Goal: Find contact information: Find contact information

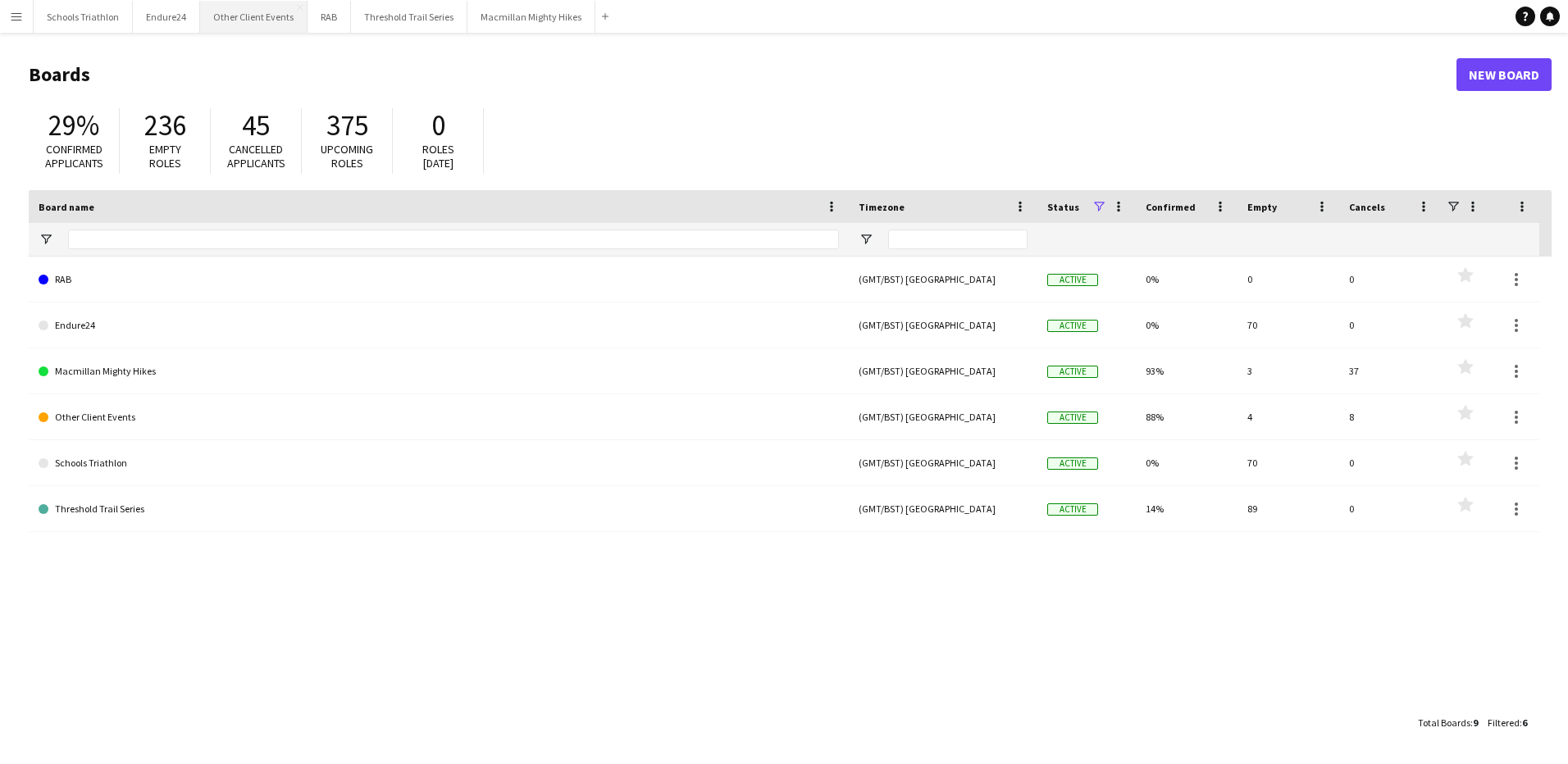
click at [241, 13] on button "Other Client Events Close" at bounding box center [253, 17] width 107 height 32
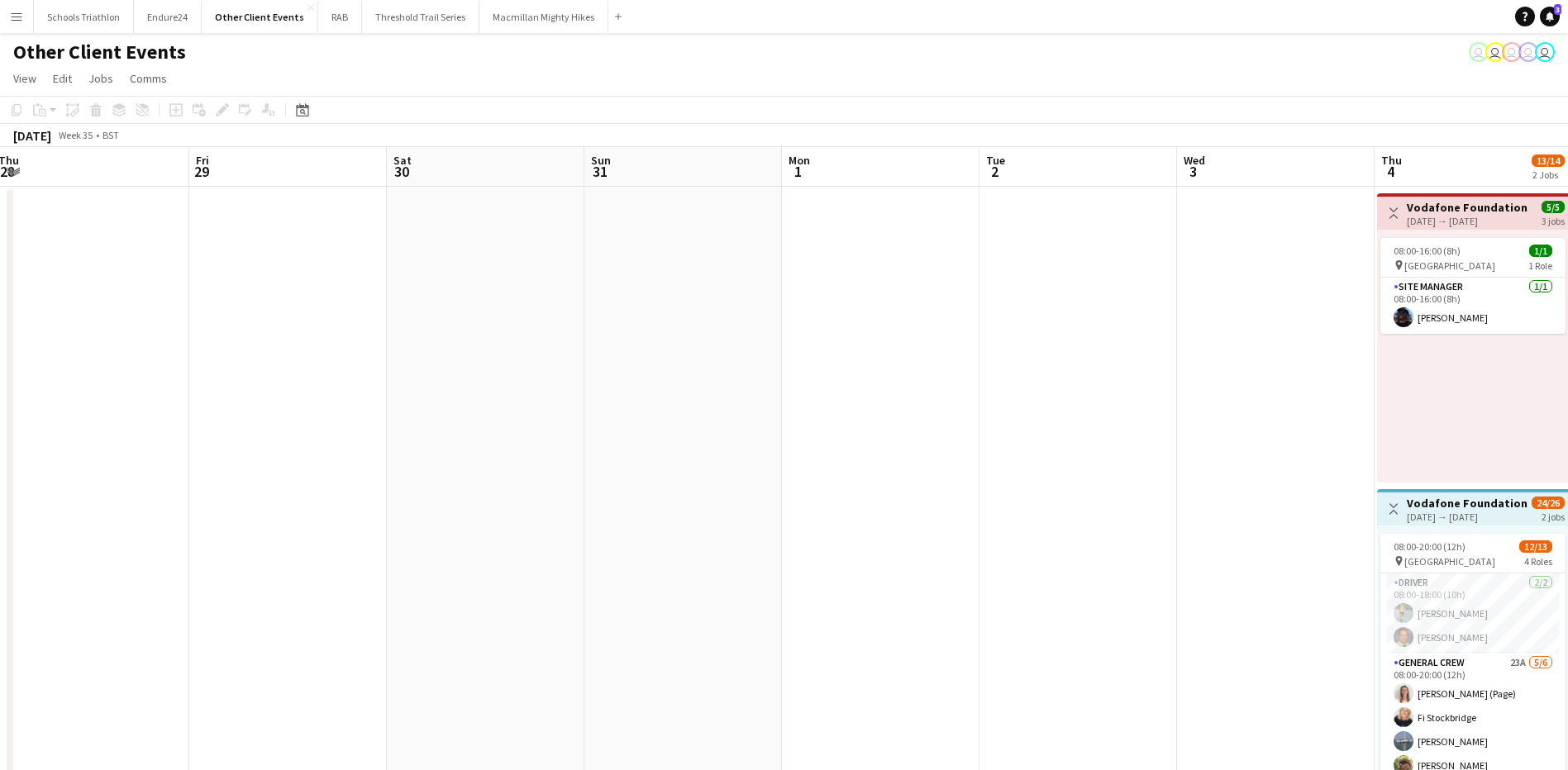
drag, startPoint x: 277, startPoint y: 422, endPoint x: 248, endPoint y: 422, distance: 29.0
click at [248, 422] on app-calendar-viewport "Sun 24 Mon 25 Tue 26 Wed 27 Thu 28 Fri 29 Sat 30 Sun 31 Mon 1 Tue 2 Wed 3 Thu 4…" at bounding box center [784, 769] width 1568 height 1246
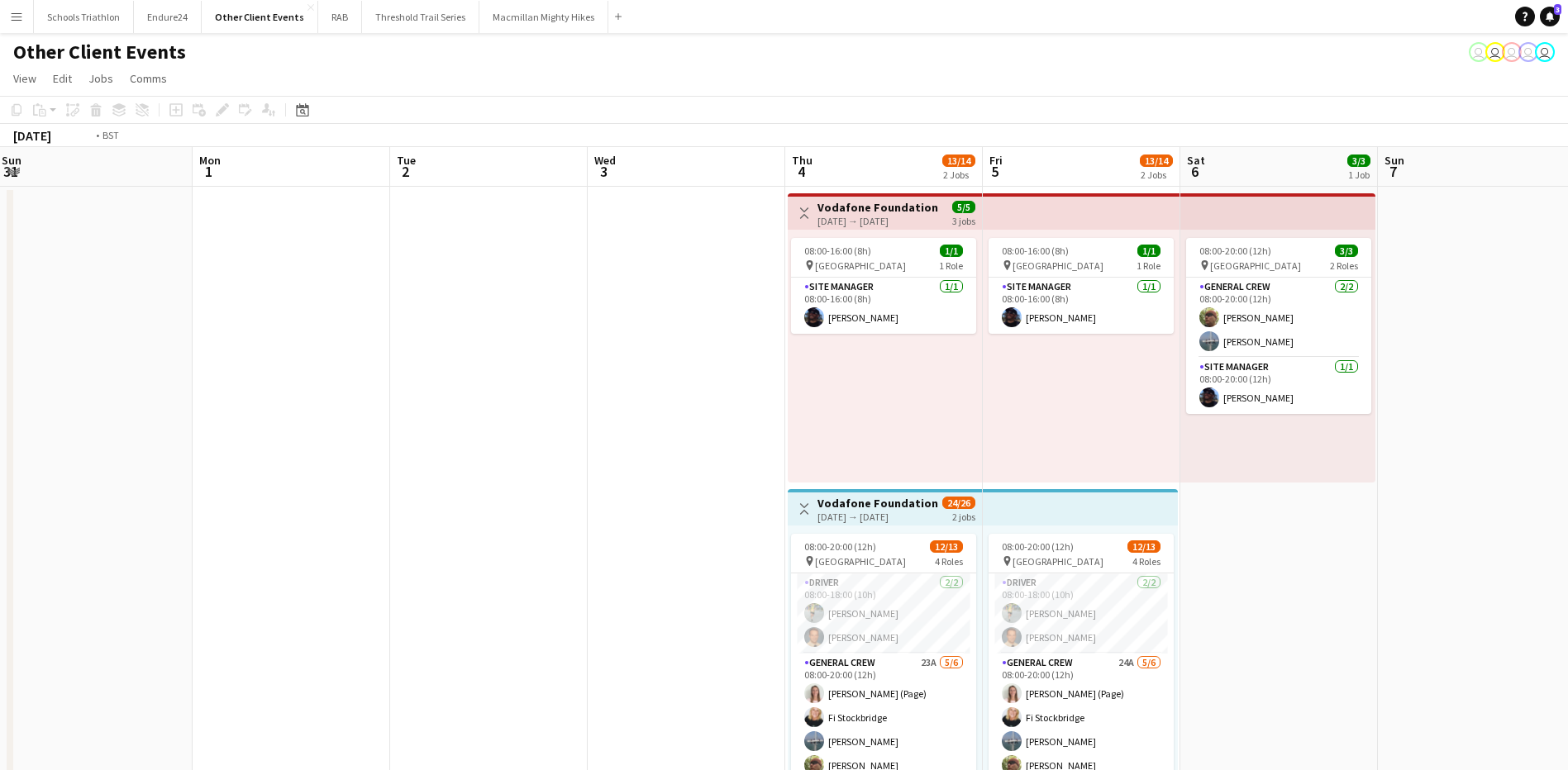
drag, startPoint x: 993, startPoint y: 379, endPoint x: 372, endPoint y: 414, distance: 622.0
click at [372, 415] on app-calendar-viewport "Thu 28 Fri 29 Sat 30 Sun 31 Mon 1 Tue 2 Wed 3 Thu 4 13/14 2 Jobs Fri 5 13/14 2 …" at bounding box center [784, 769] width 1568 height 1246
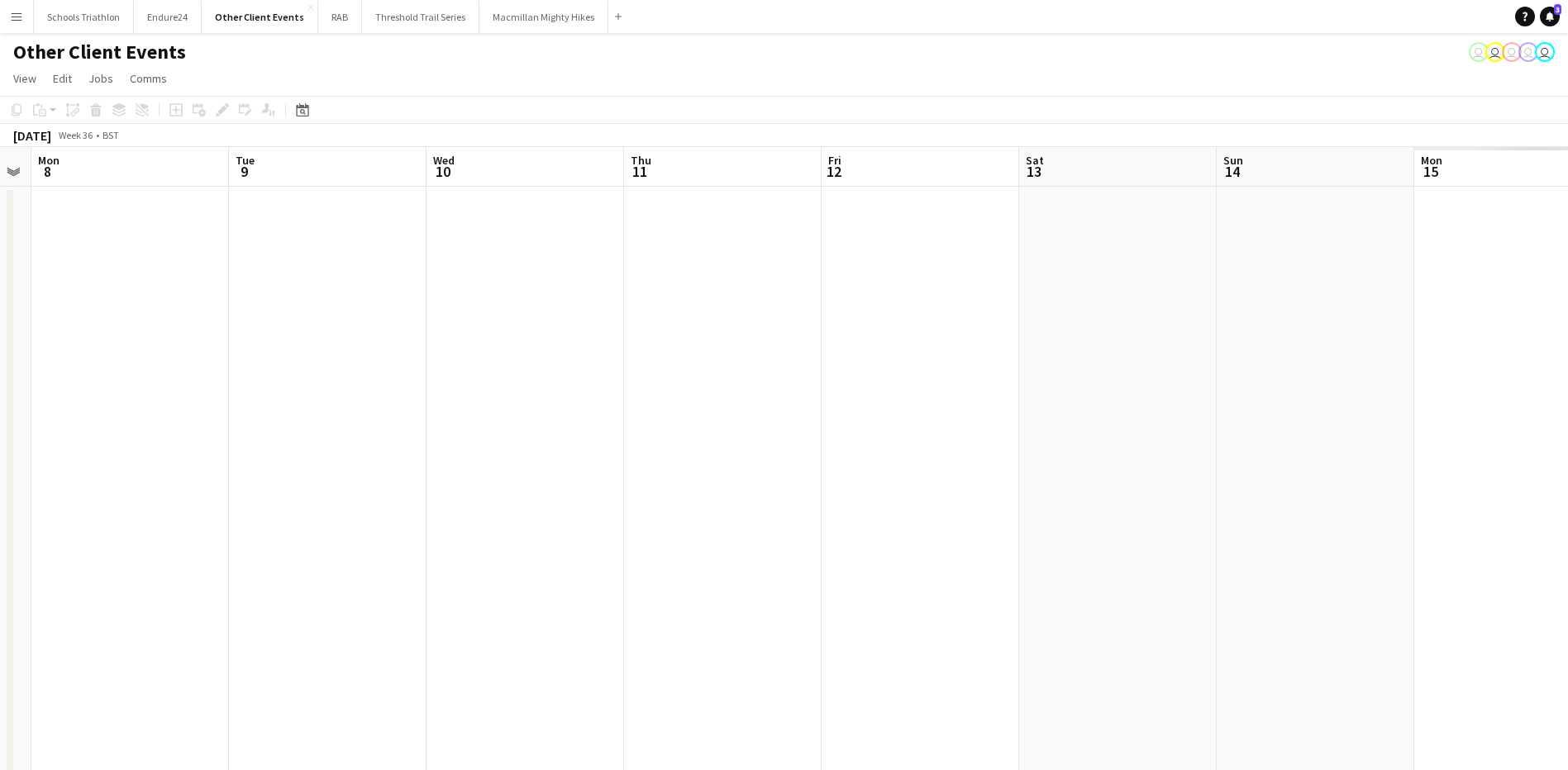
drag, startPoint x: 1021, startPoint y: 420, endPoint x: 388, endPoint y: 425, distance: 633.0
click at [394, 425] on app-calendar-viewport "Thu 4 13/14 2 Jobs Fri 5 13/14 2 Jobs Sat 6 3/3 1 Job Sun 7 Mon 8 Tue 9 Wed 10 …" at bounding box center [784, 769] width 1568 height 1246
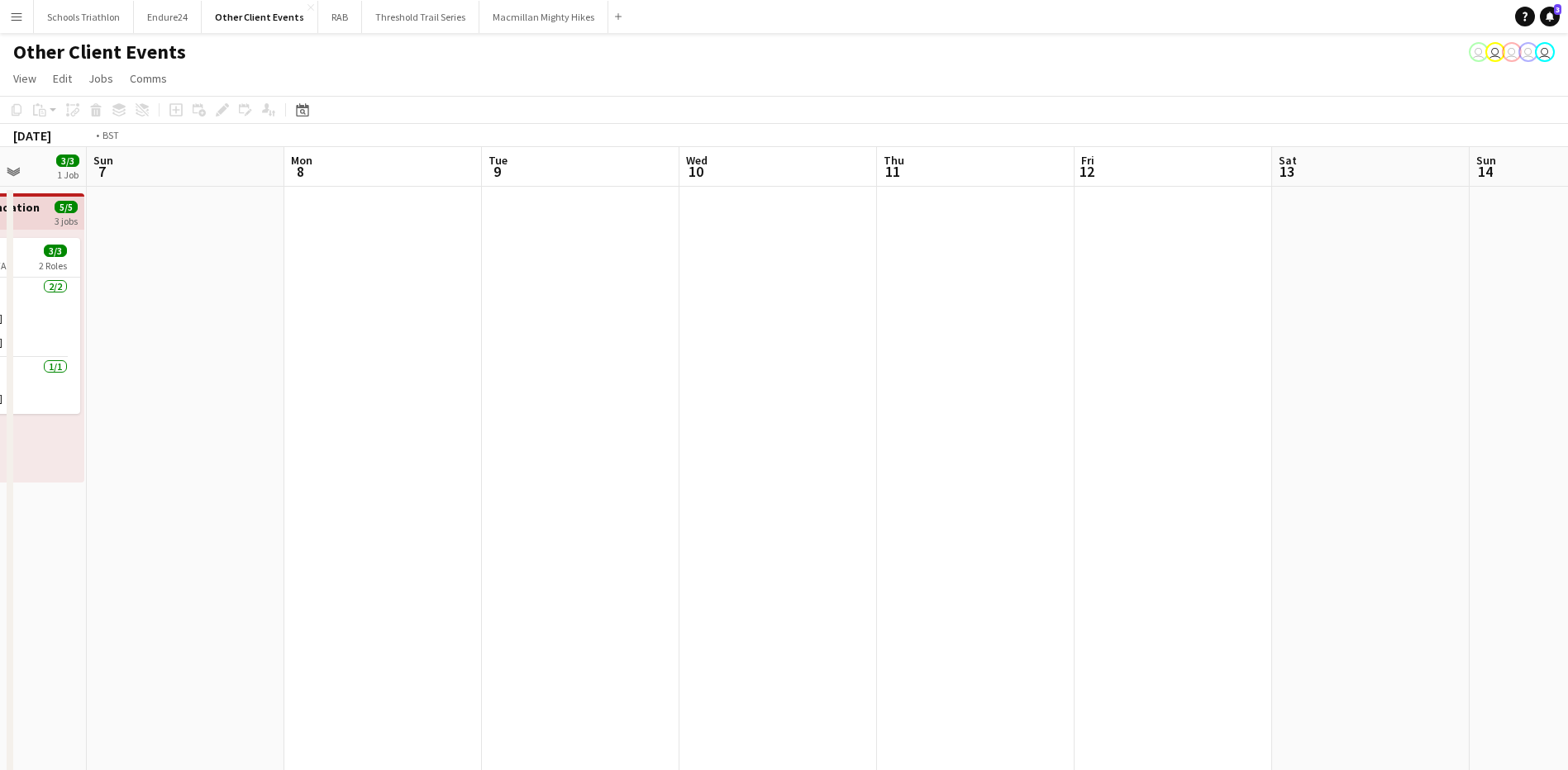
drag, startPoint x: 1046, startPoint y: 397, endPoint x: 229, endPoint y: 432, distance: 817.7
click at [231, 436] on app-calendar-viewport "Thu 4 13/14 2 Jobs Fri 5 13/14 2 Jobs Sat 6 3/3 1 Job Sun 7 Mon 8 Tue 9 Wed 10 …" at bounding box center [784, 769] width 1568 height 1246
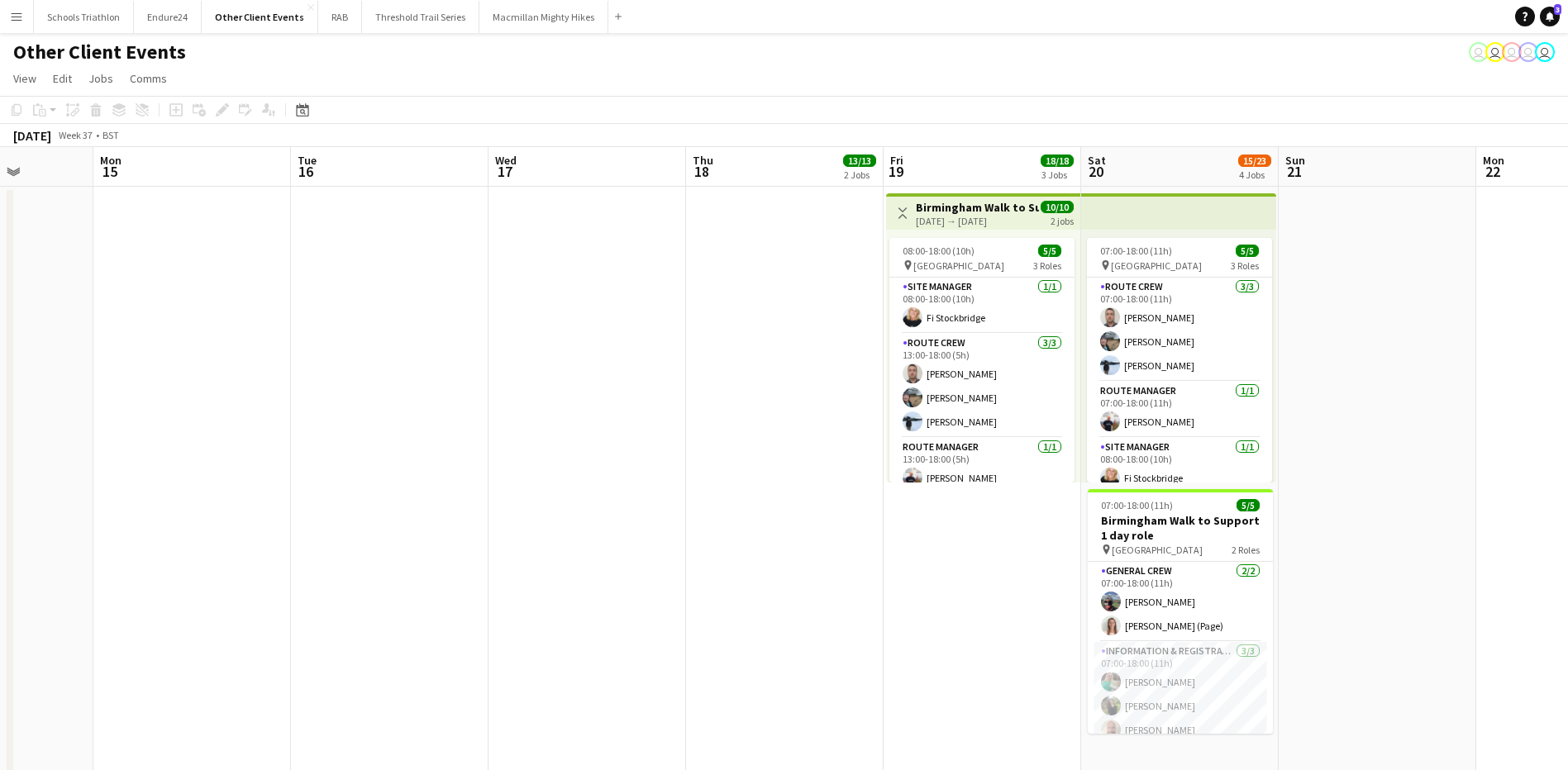
drag, startPoint x: 610, startPoint y: 436, endPoint x: 301, endPoint y: 437, distance: 309.0
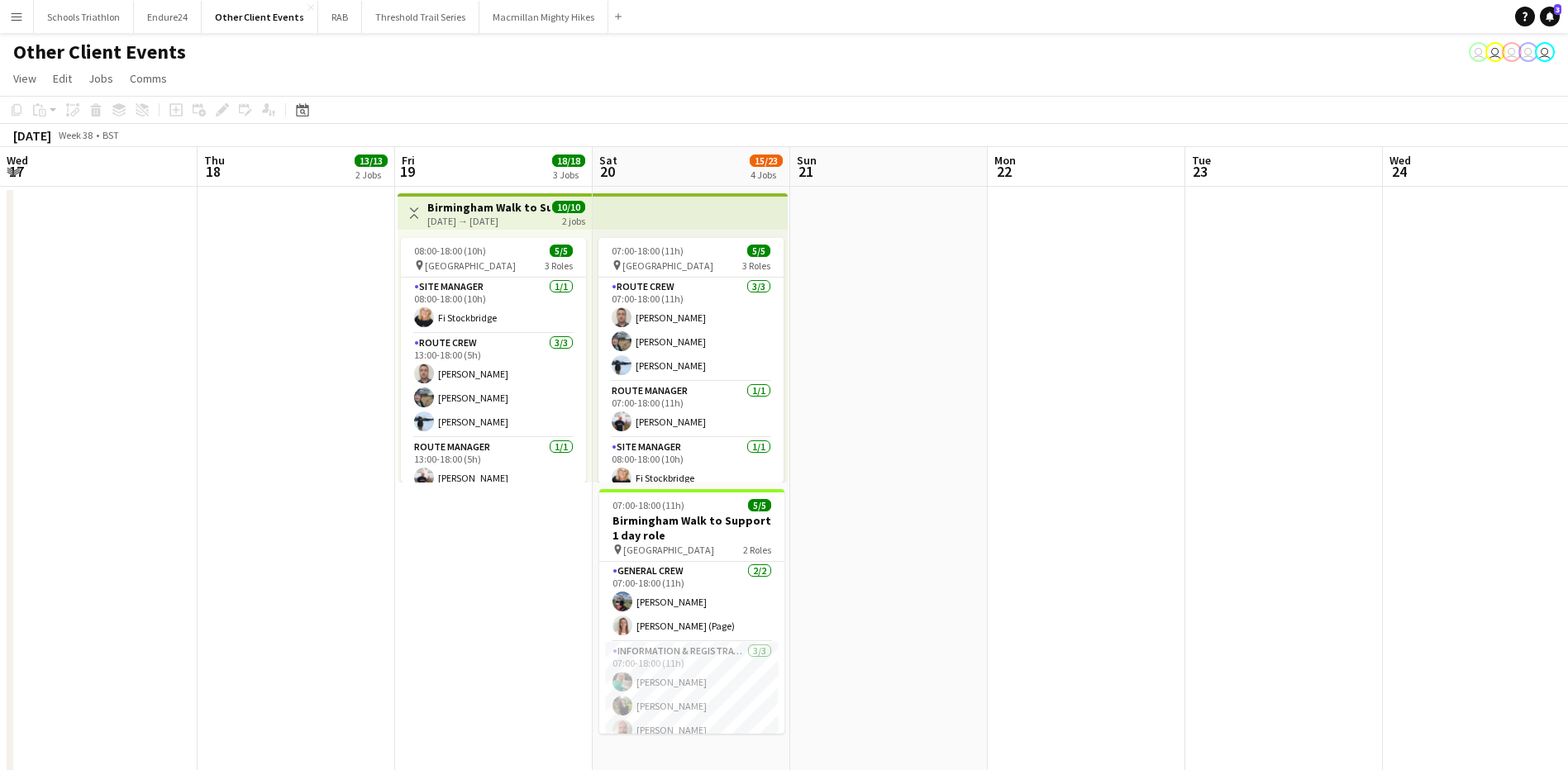
drag, startPoint x: 663, startPoint y: 446, endPoint x: 69, endPoint y: 466, distance: 594.3
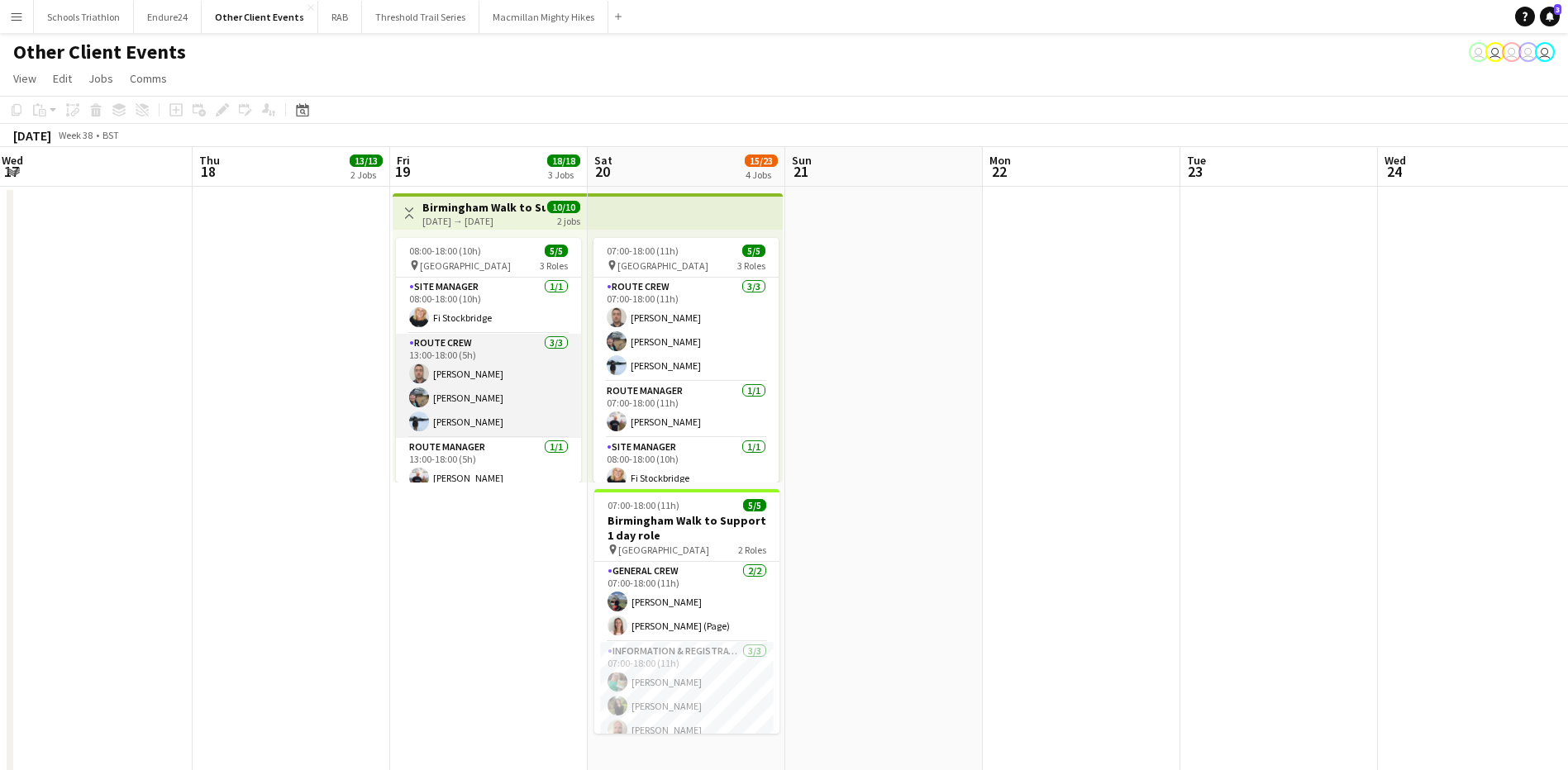
scroll to position [11, 0]
click at [508, 375] on app-card-role "Route Crew [DATE] 13:00-18:00 (5h) [PERSON_NAME] [PERSON_NAME] [PERSON_NAME]" at bounding box center [488, 374] width 185 height 104
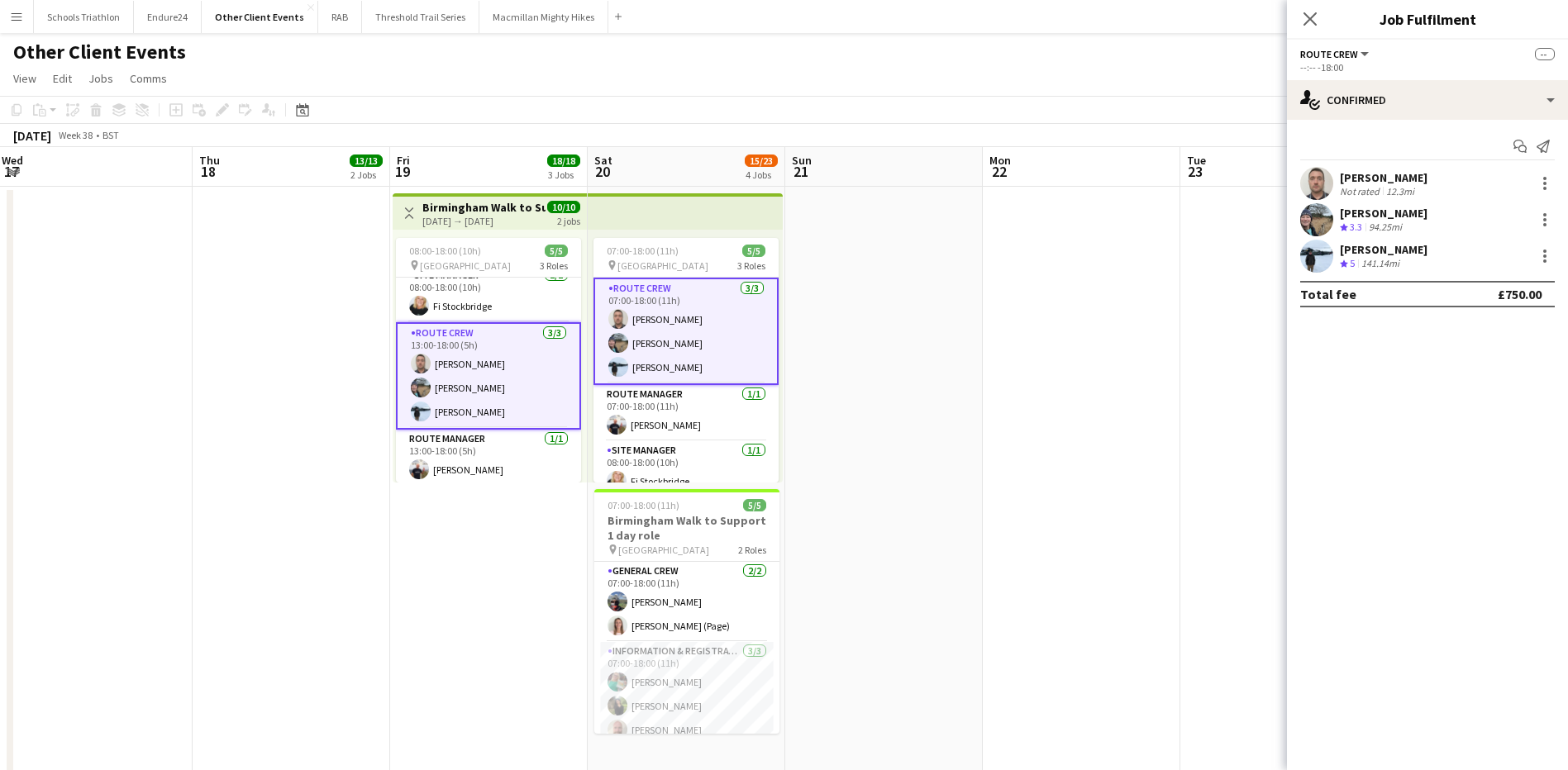
click at [1430, 184] on div "[PERSON_NAME] Not rated 12.3mi" at bounding box center [1427, 182] width 281 height 33
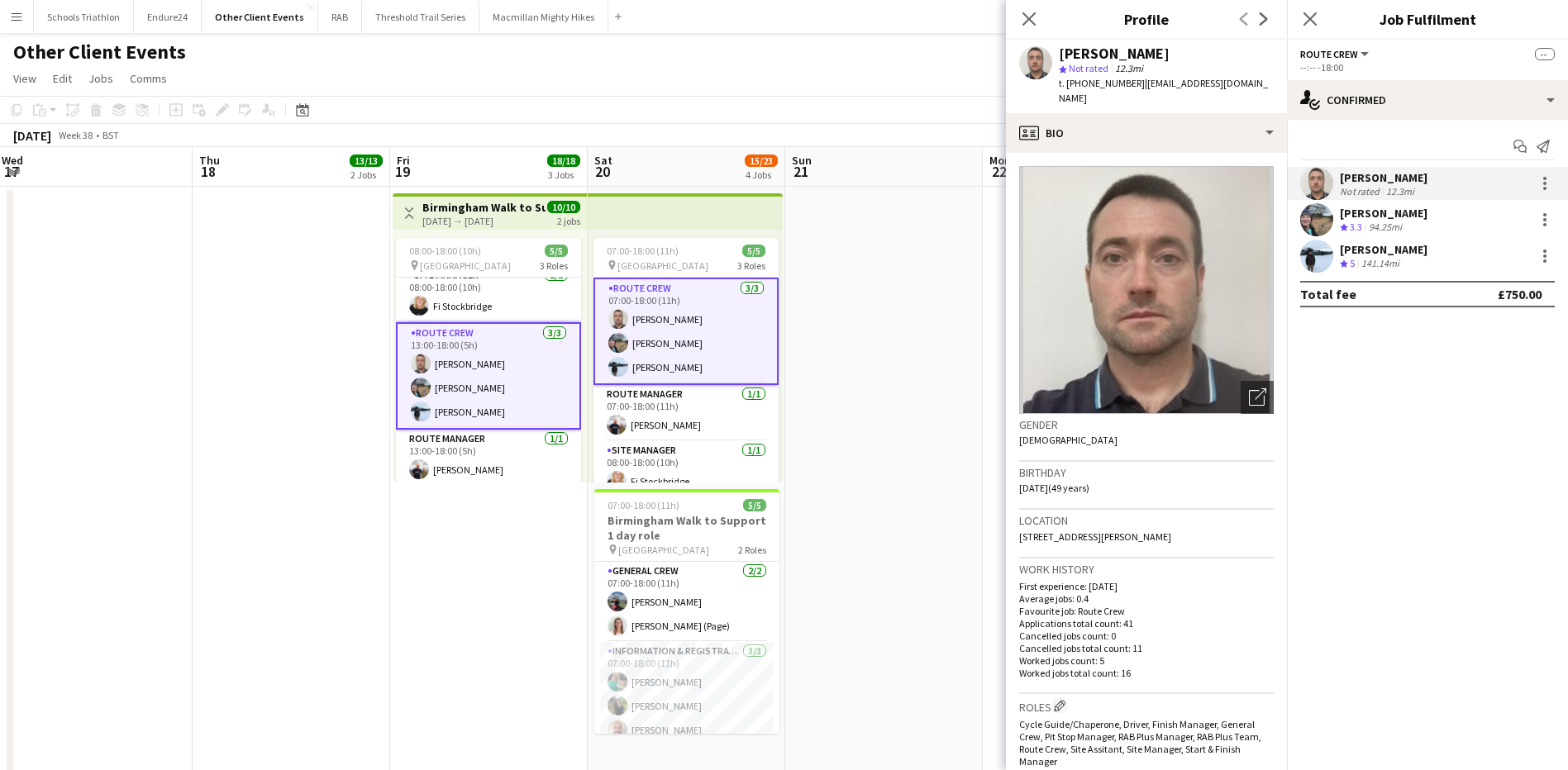
drag, startPoint x: 1132, startPoint y: 86, endPoint x: 1080, endPoint y: 86, distance: 52.0
click at [1080, 86] on div "t. [PHONE_NUMBER] | [EMAIL_ADDRESS][DOMAIN_NAME]" at bounding box center [1165, 91] width 214 height 30
copy span "7931110298"
click at [493, 412] on app-card-role "Route Crew [DATE] 13:00-18:00 (5h) [PERSON_NAME] [PERSON_NAME] [PERSON_NAME]" at bounding box center [488, 376] width 185 height 107
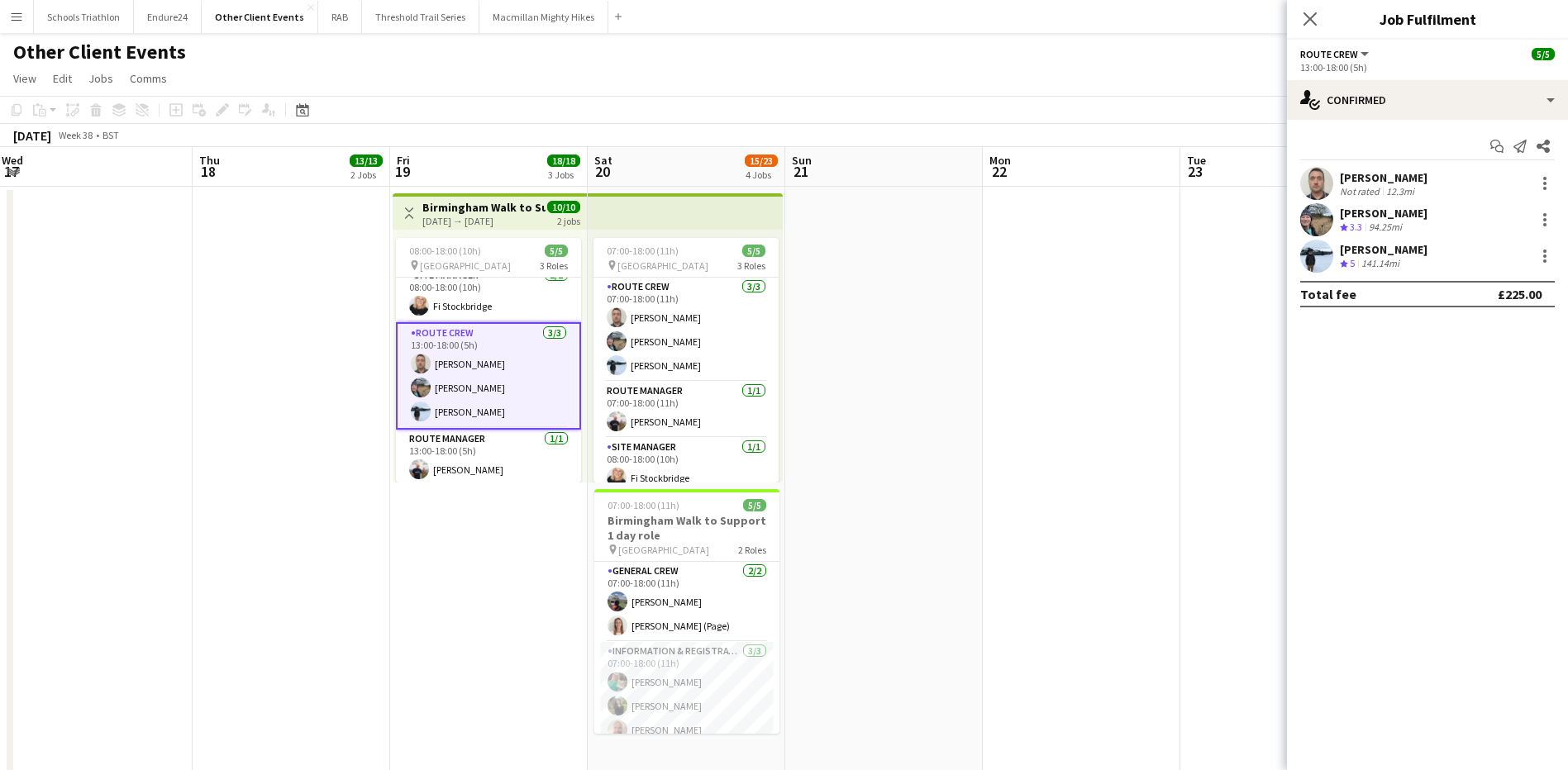
click at [1389, 269] on div "141.14mi" at bounding box center [1379, 263] width 44 height 14
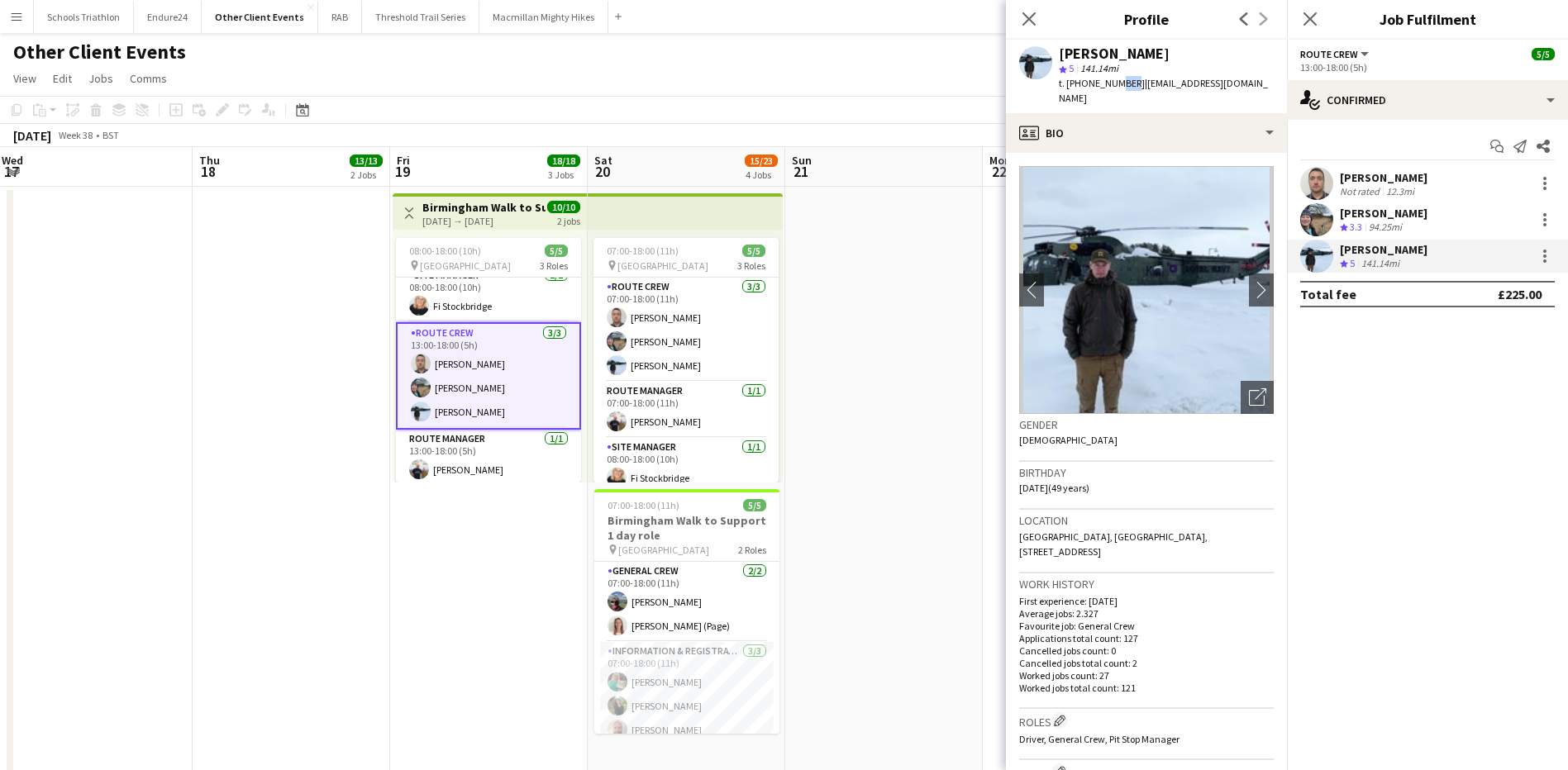
drag, startPoint x: 1128, startPoint y: 81, endPoint x: 1110, endPoint y: 79, distance: 18.1
click at [1110, 79] on span "t. [PHONE_NUMBER]" at bounding box center [1101, 83] width 86 height 12
drag, startPoint x: 1110, startPoint y: 79, endPoint x: 1120, endPoint y: 78, distance: 10.0
click at [1120, 78] on span "t. [PHONE_NUMBER]" at bounding box center [1101, 83] width 86 height 12
drag, startPoint x: 1130, startPoint y: 82, endPoint x: 1081, endPoint y: 84, distance: 49.0
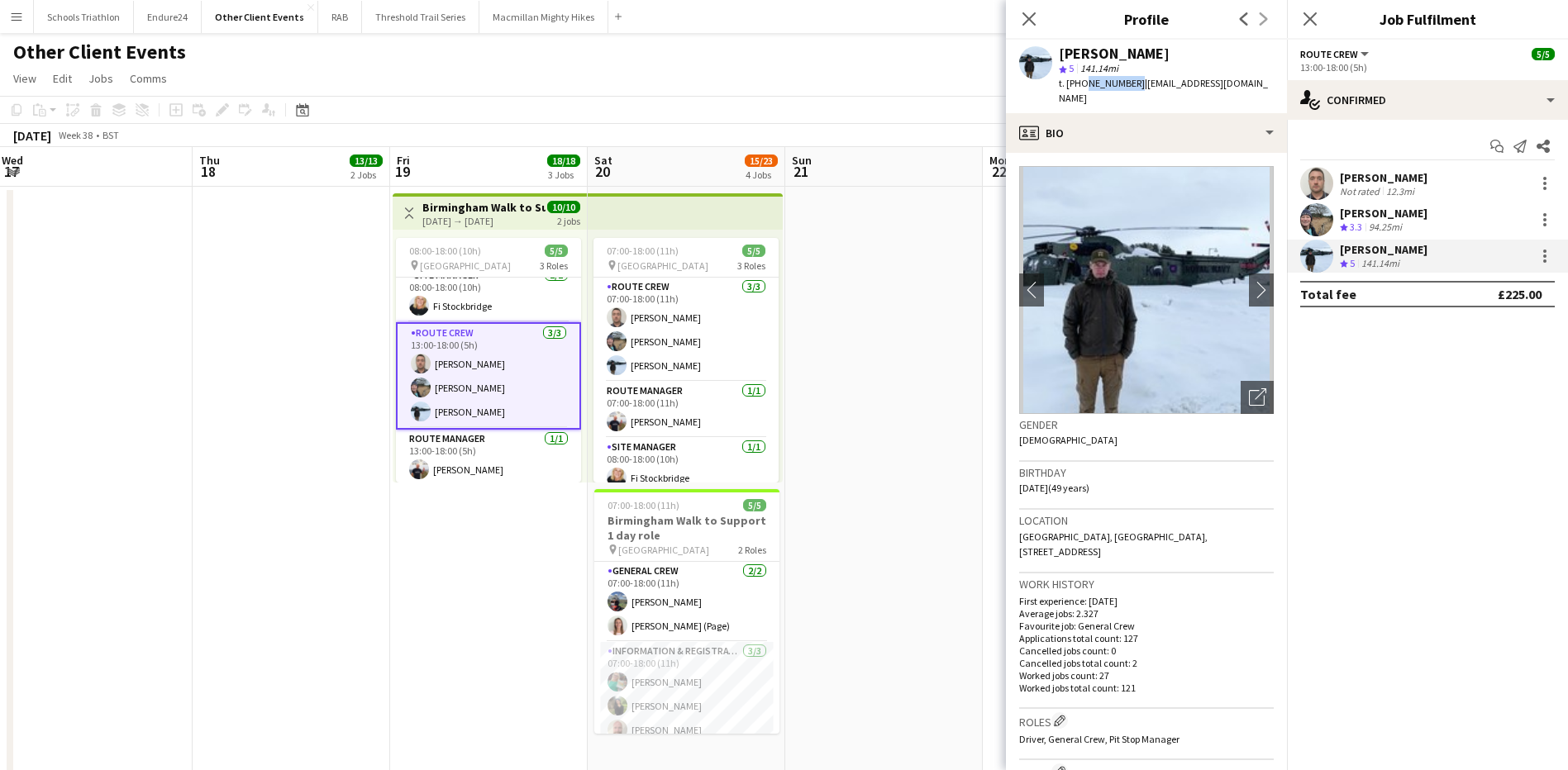
click at [1081, 84] on span "t. [PHONE_NUMBER]" at bounding box center [1101, 83] width 86 height 12
copy span "7739596206"
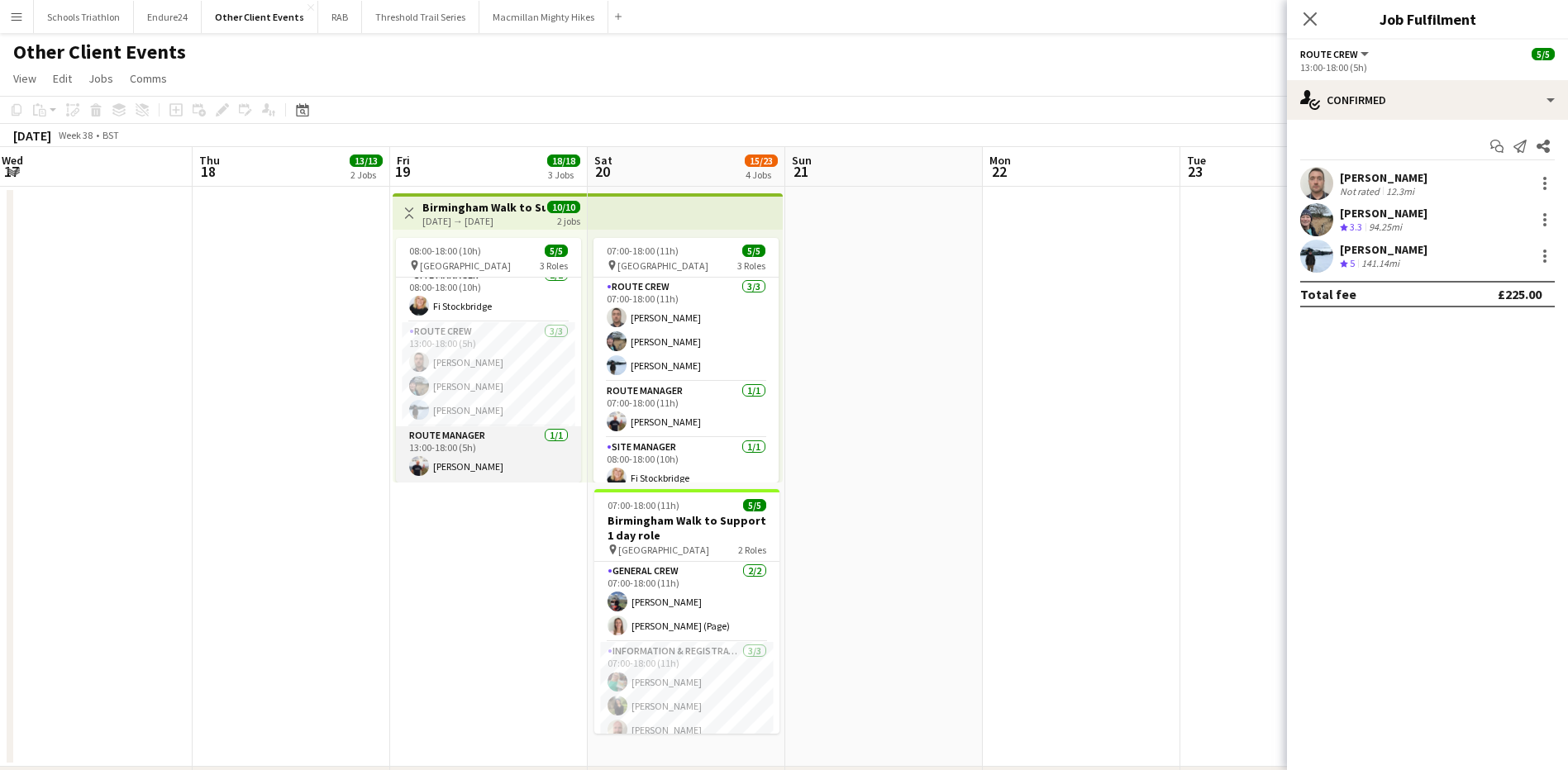
click at [475, 460] on app-card-role "Route Manager [DATE] 13:00-18:00 (5h) [PERSON_NAME]" at bounding box center [488, 454] width 185 height 56
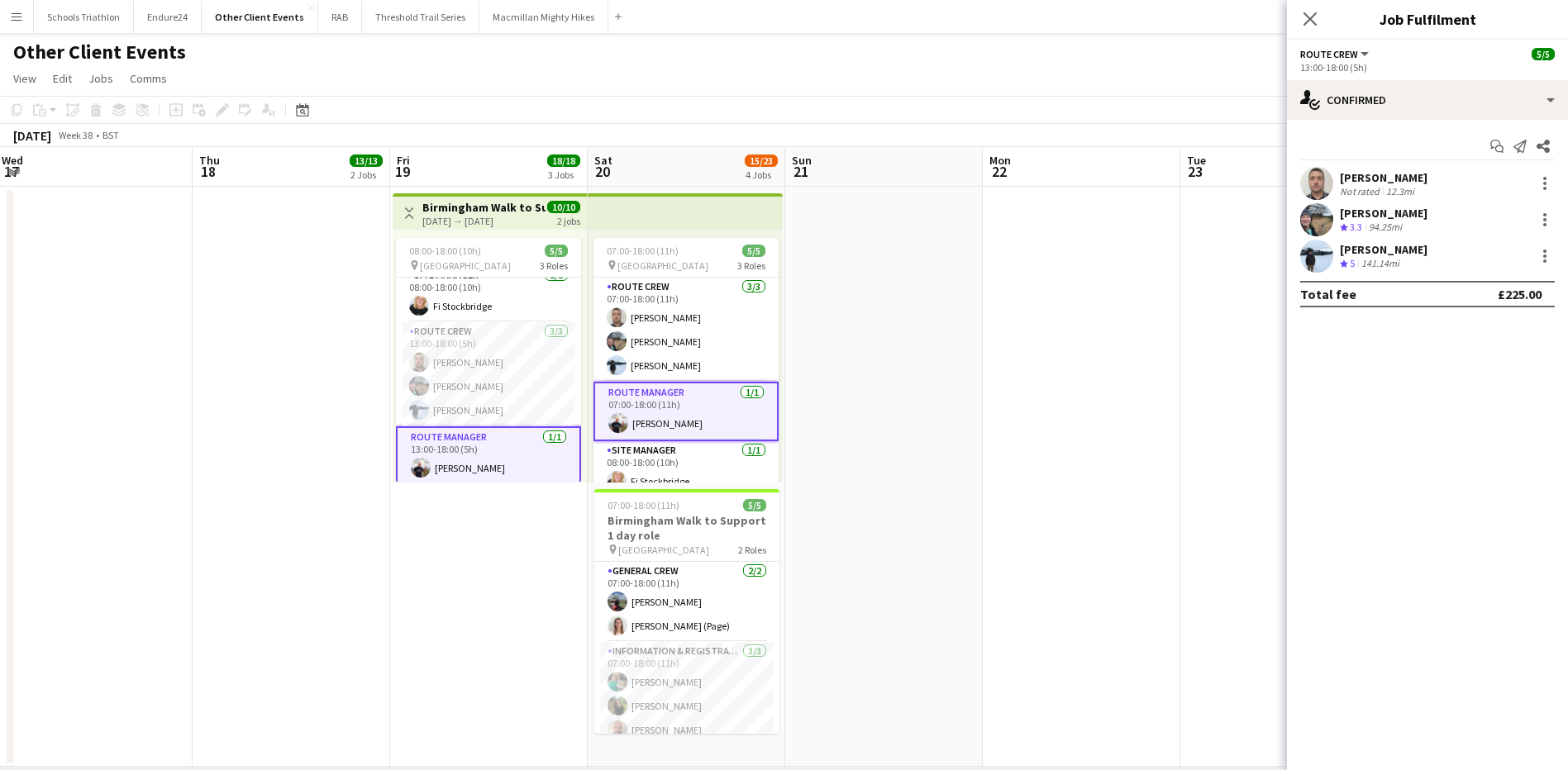
scroll to position [15, 0]
click at [491, 462] on app-card-role "Route Manager [DATE] 13:00-18:00 (5h) [PERSON_NAME]" at bounding box center [488, 452] width 185 height 59
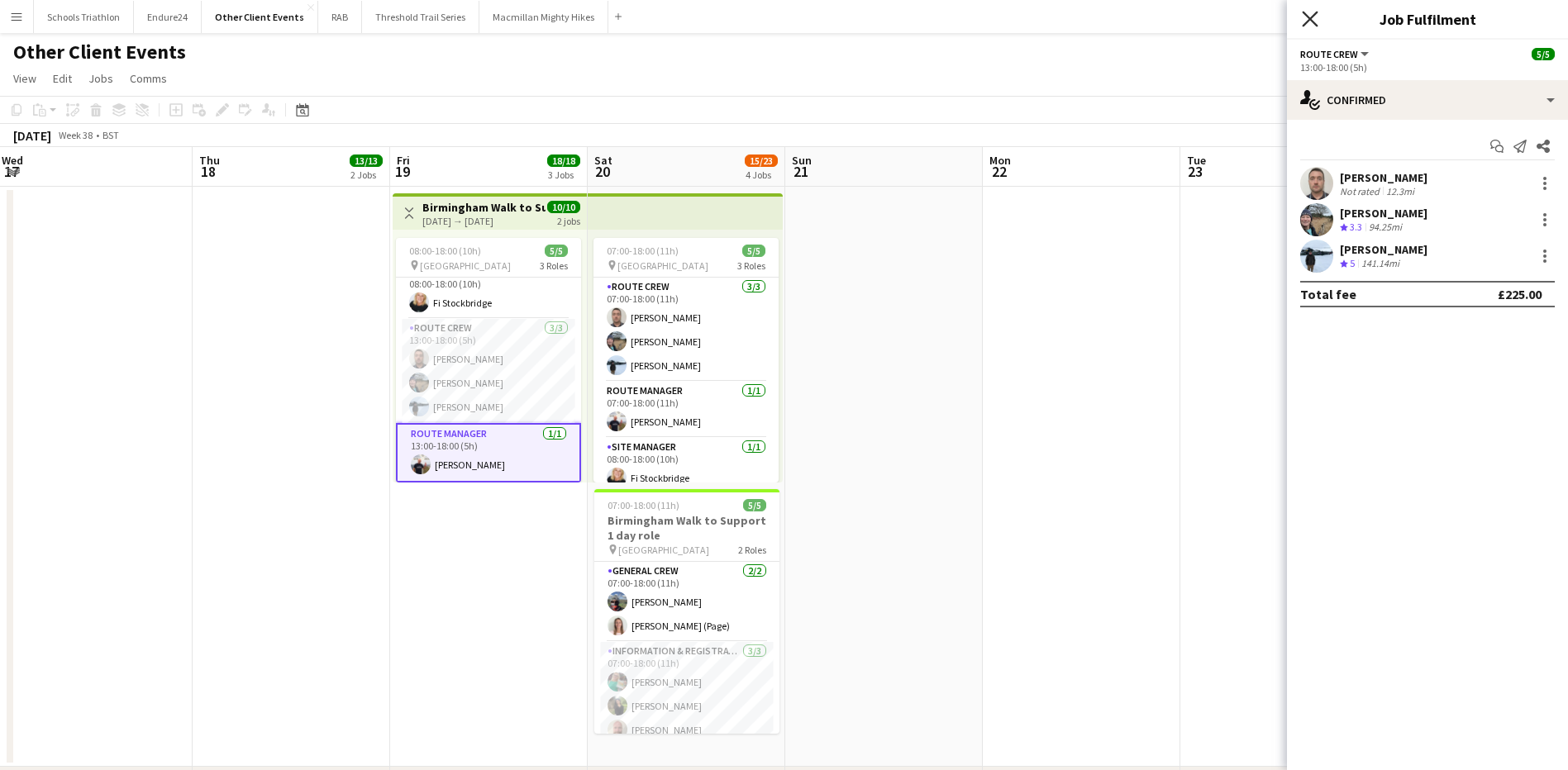
click at [1309, 25] on icon "Close pop-in" at bounding box center [1309, 18] width 16 height 16
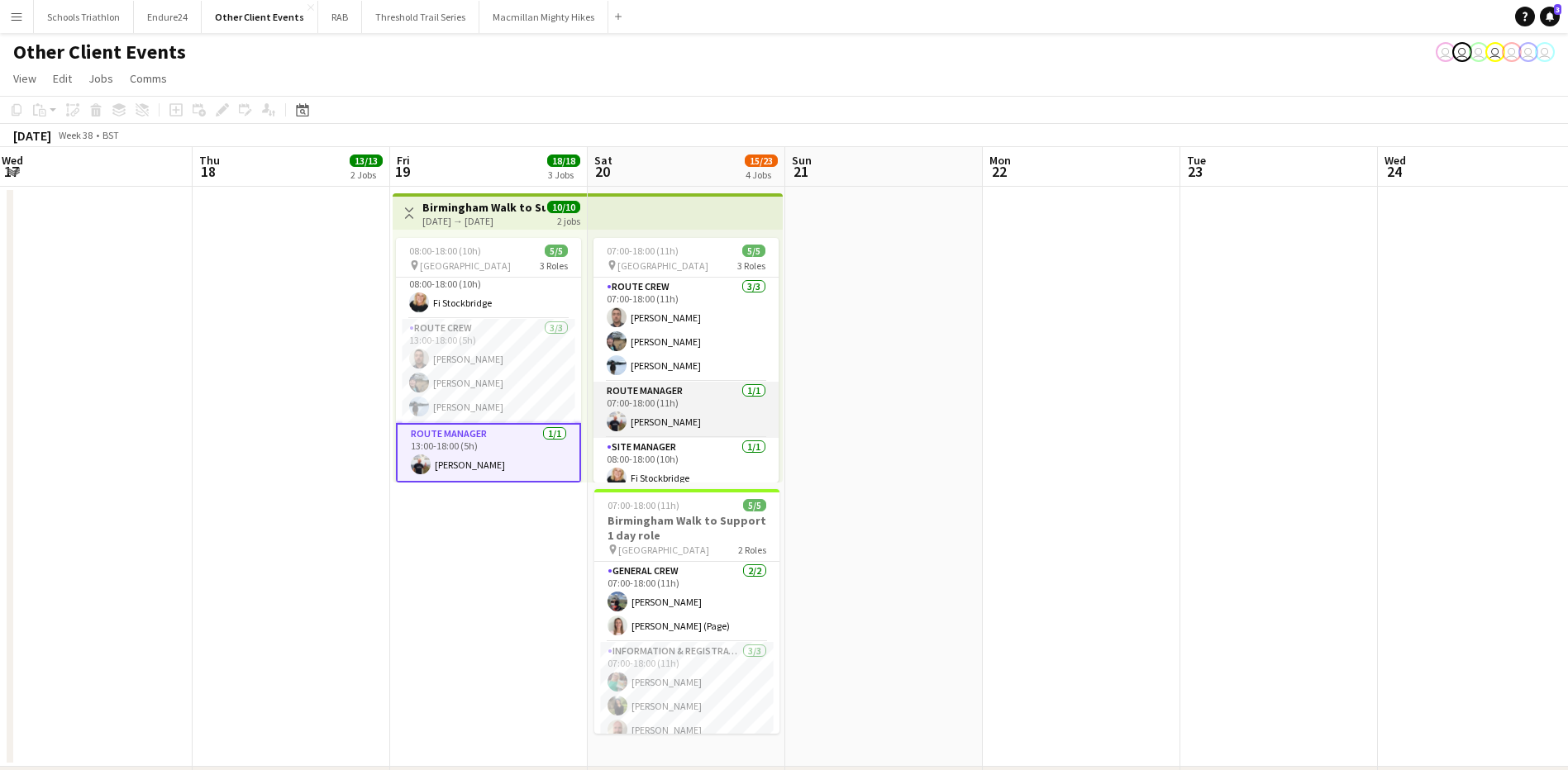
click at [681, 418] on app-card-role "Route Manager [DATE] 07:00-18:00 (11h) [PERSON_NAME]" at bounding box center [686, 410] width 185 height 56
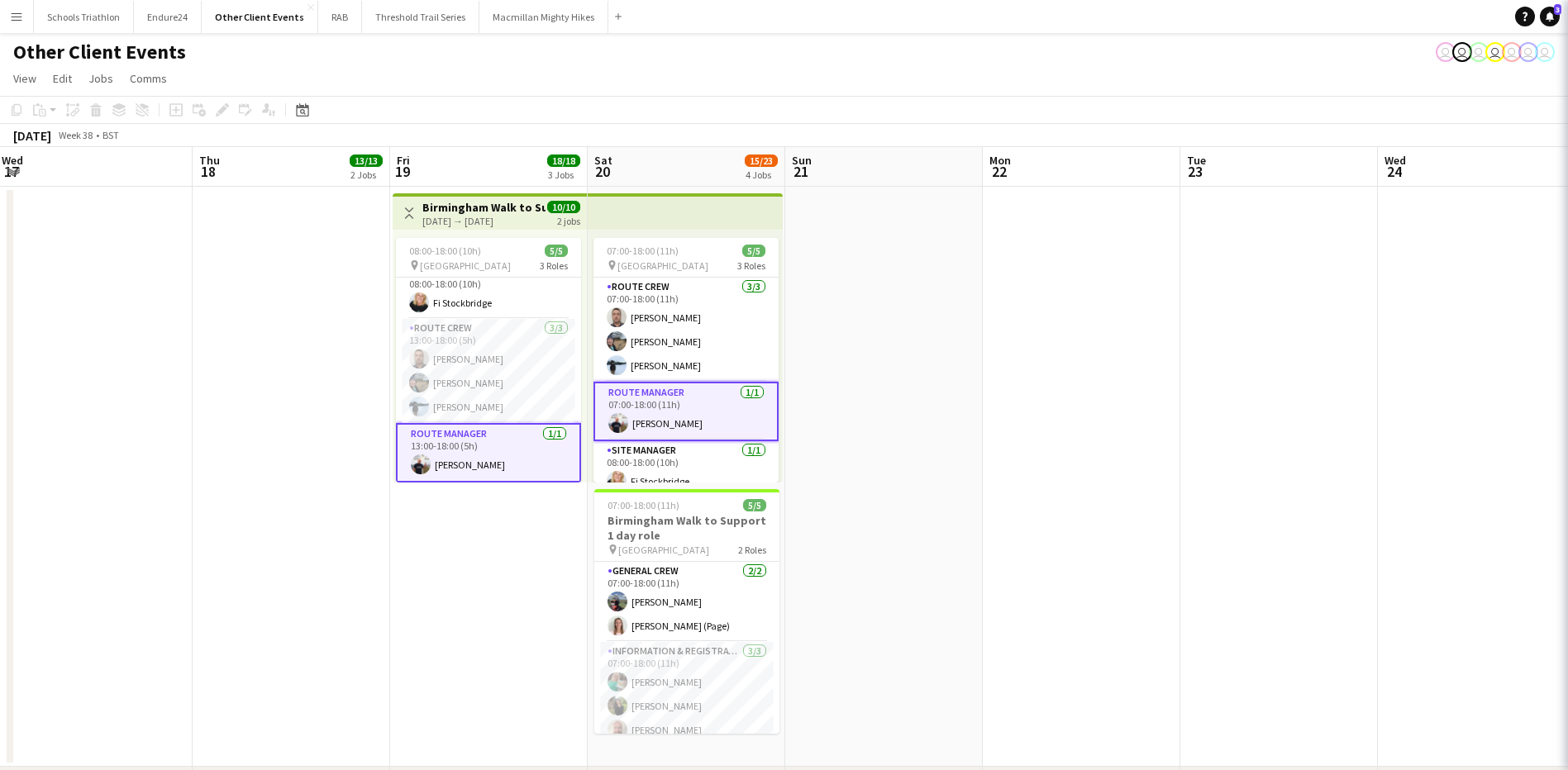
scroll to position [0, 596]
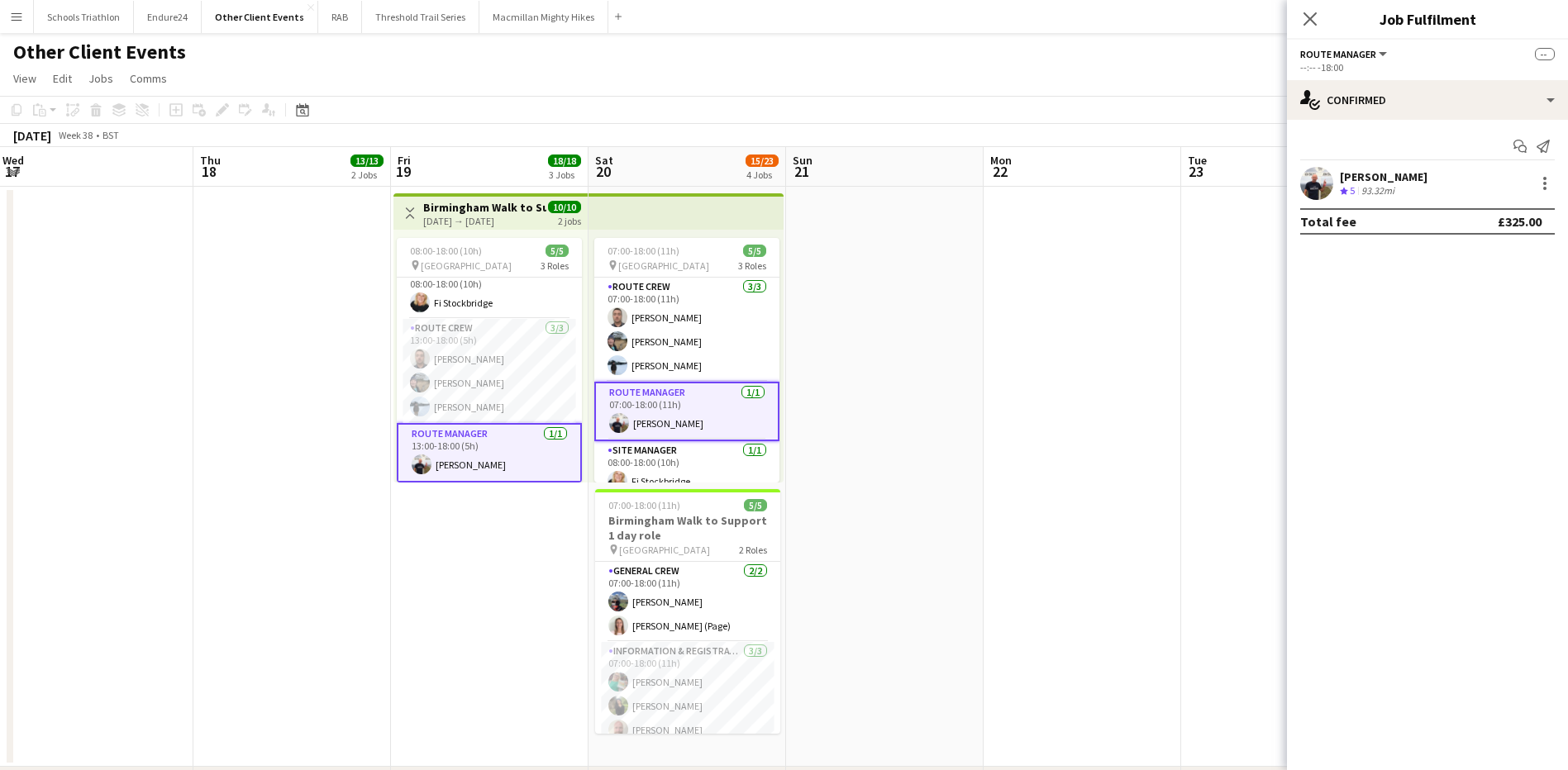
click at [1377, 179] on div "[PERSON_NAME]" at bounding box center [1383, 177] width 87 height 15
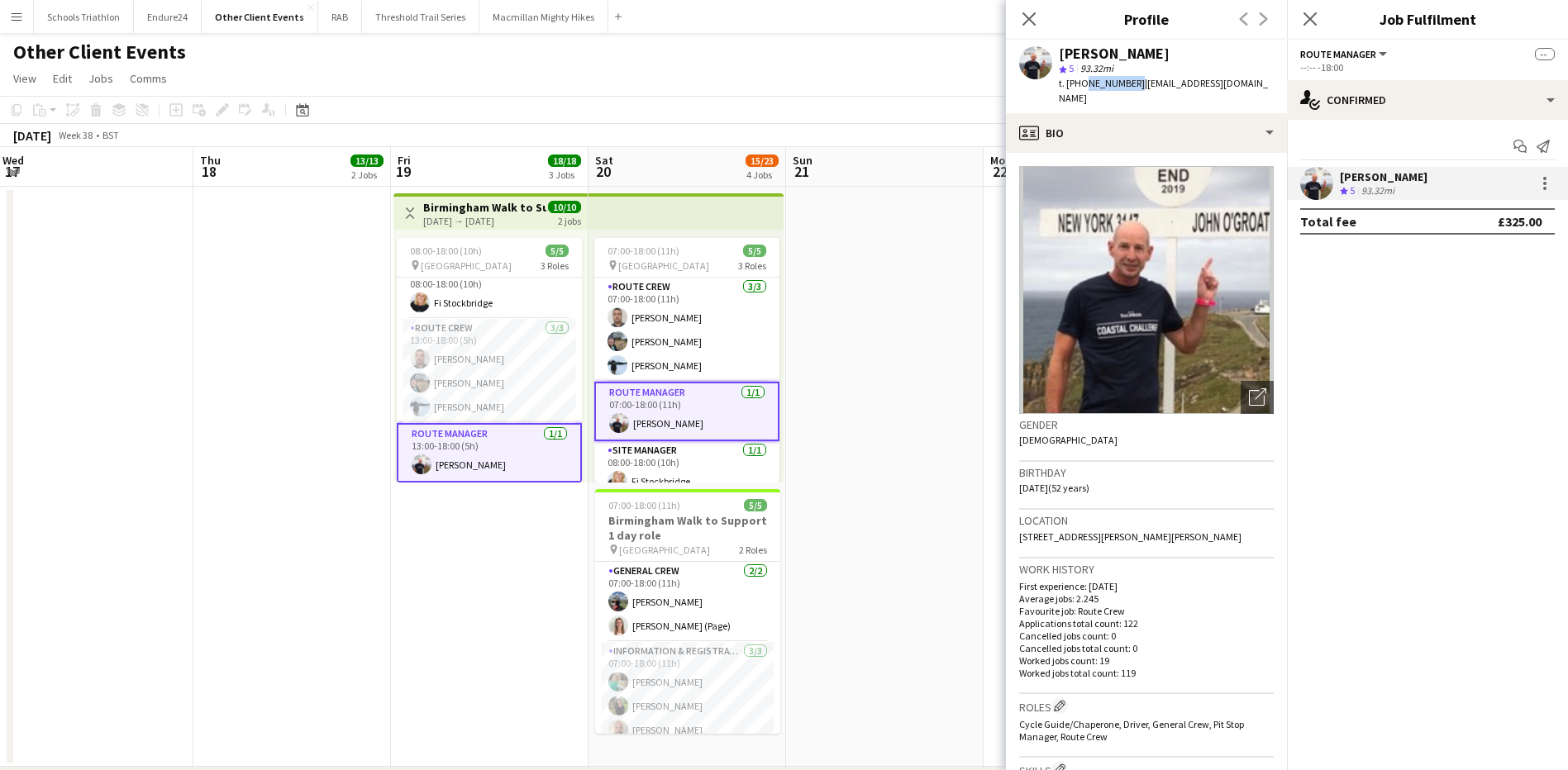
drag, startPoint x: 1131, startPoint y: 84, endPoint x: 1084, endPoint y: 85, distance: 47.0
click at [1084, 85] on span "t. [PHONE_NUMBER]" at bounding box center [1101, 83] width 86 height 12
copy span "7973278550"
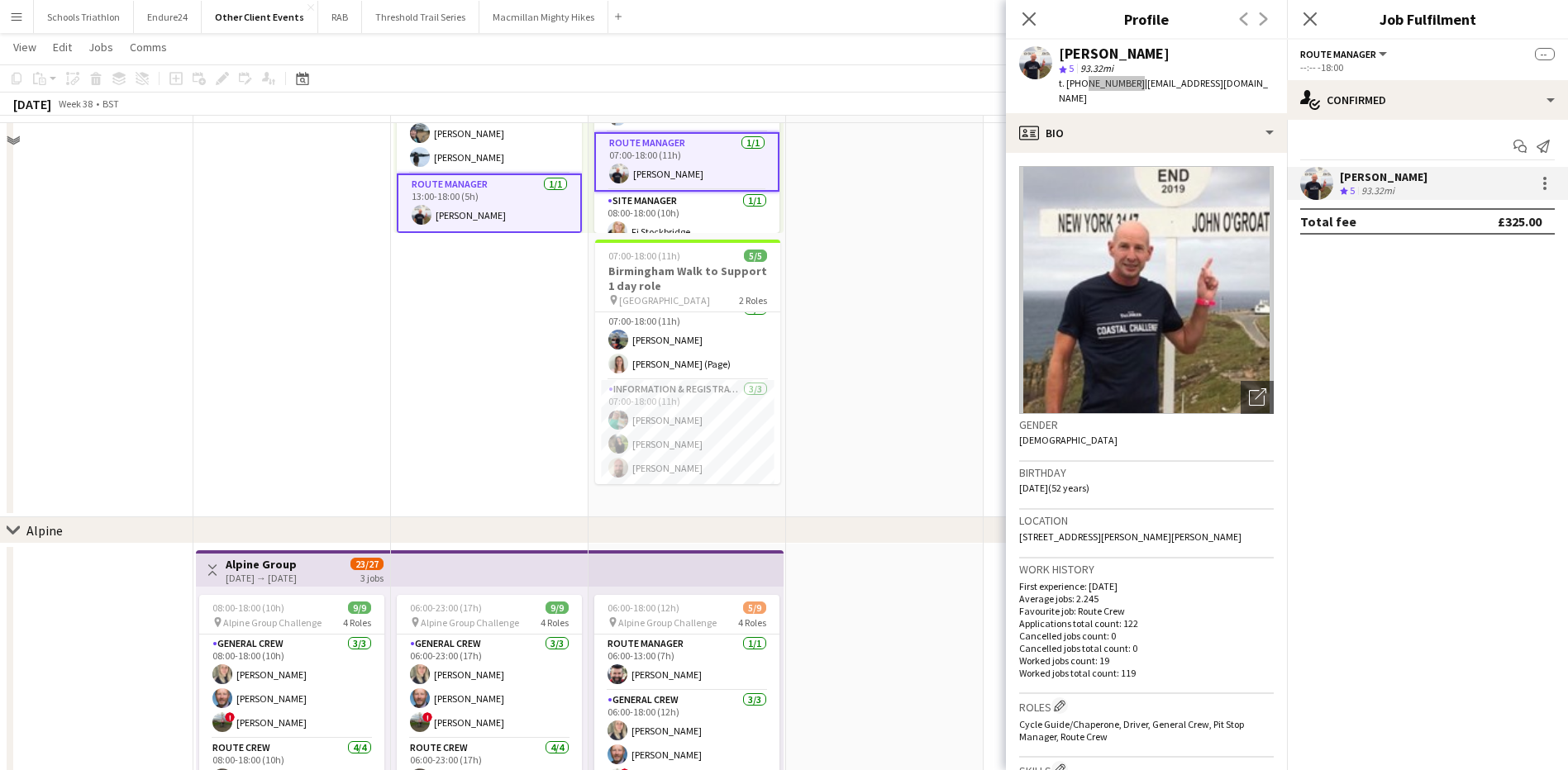
scroll to position [165, 0]
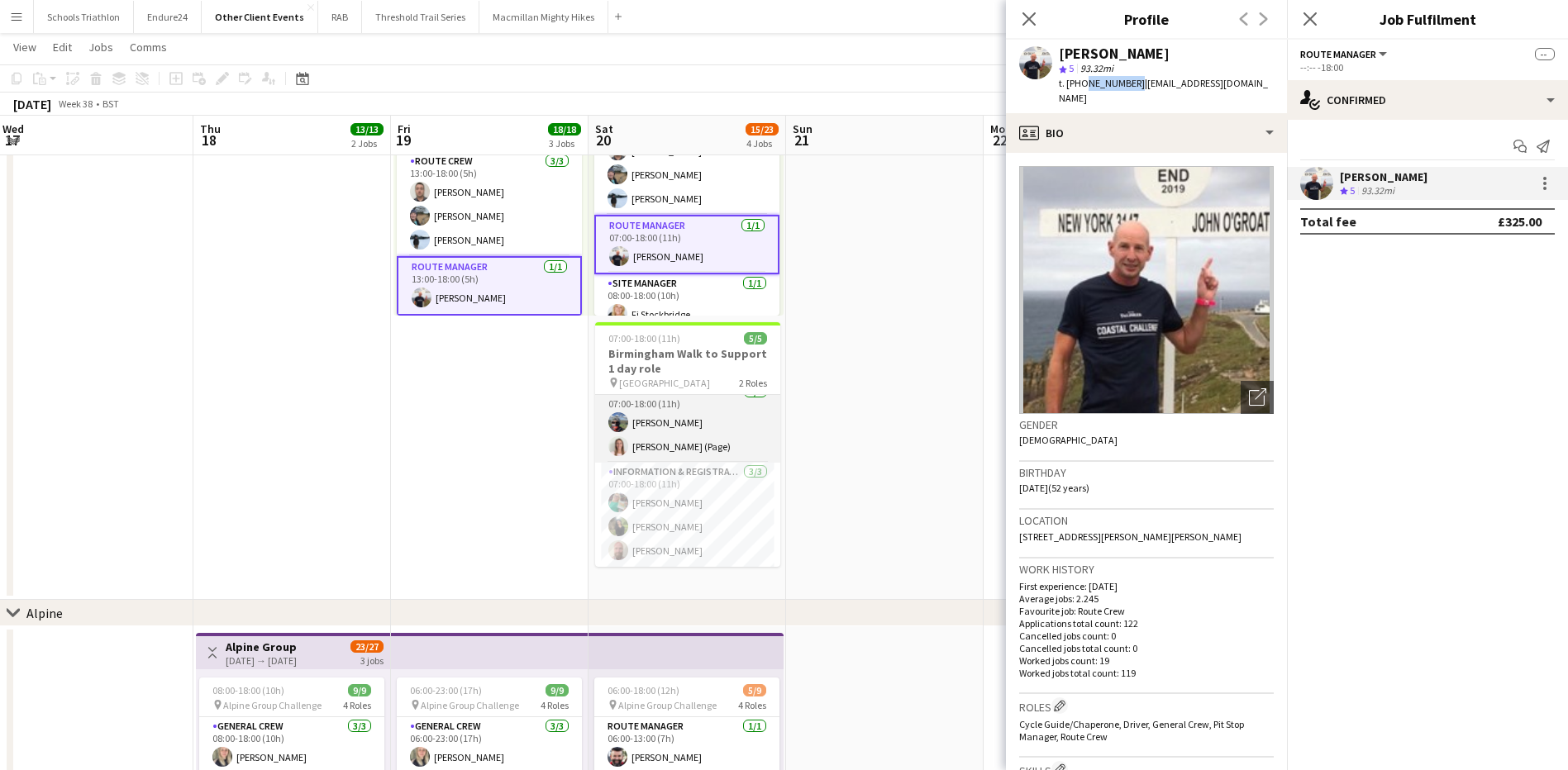
drag, startPoint x: 689, startPoint y: 436, endPoint x: 690, endPoint y: 427, distance: 9.1
click at [689, 436] on app-card-role "General Crew [DATE] 07:00-18:00 (11h) [PERSON_NAME] [PERSON_NAME] (Page)" at bounding box center [688, 422] width 185 height 80
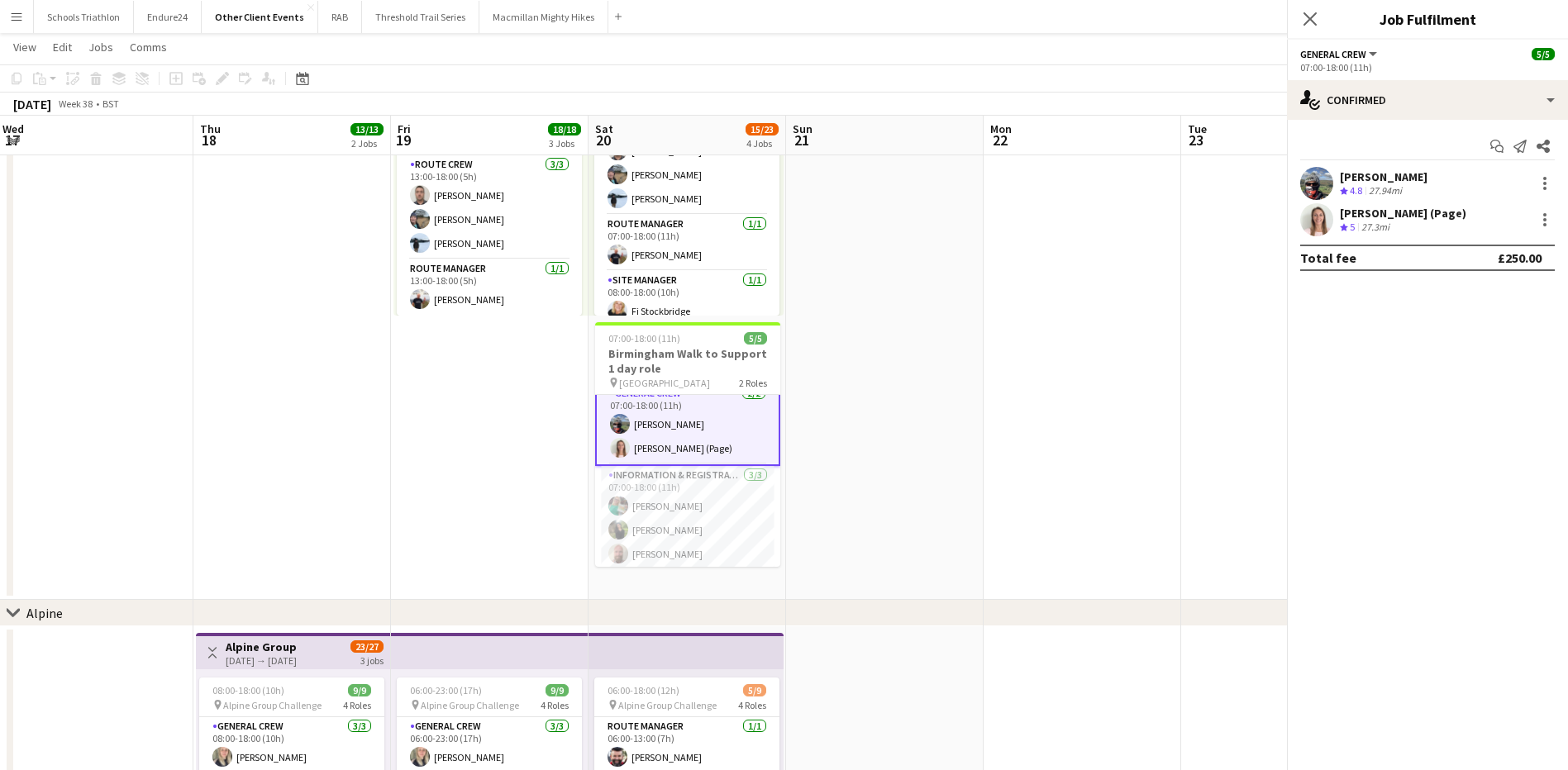
scroll to position [14, 0]
click at [1413, 180] on div "[PERSON_NAME]" at bounding box center [1383, 177] width 87 height 15
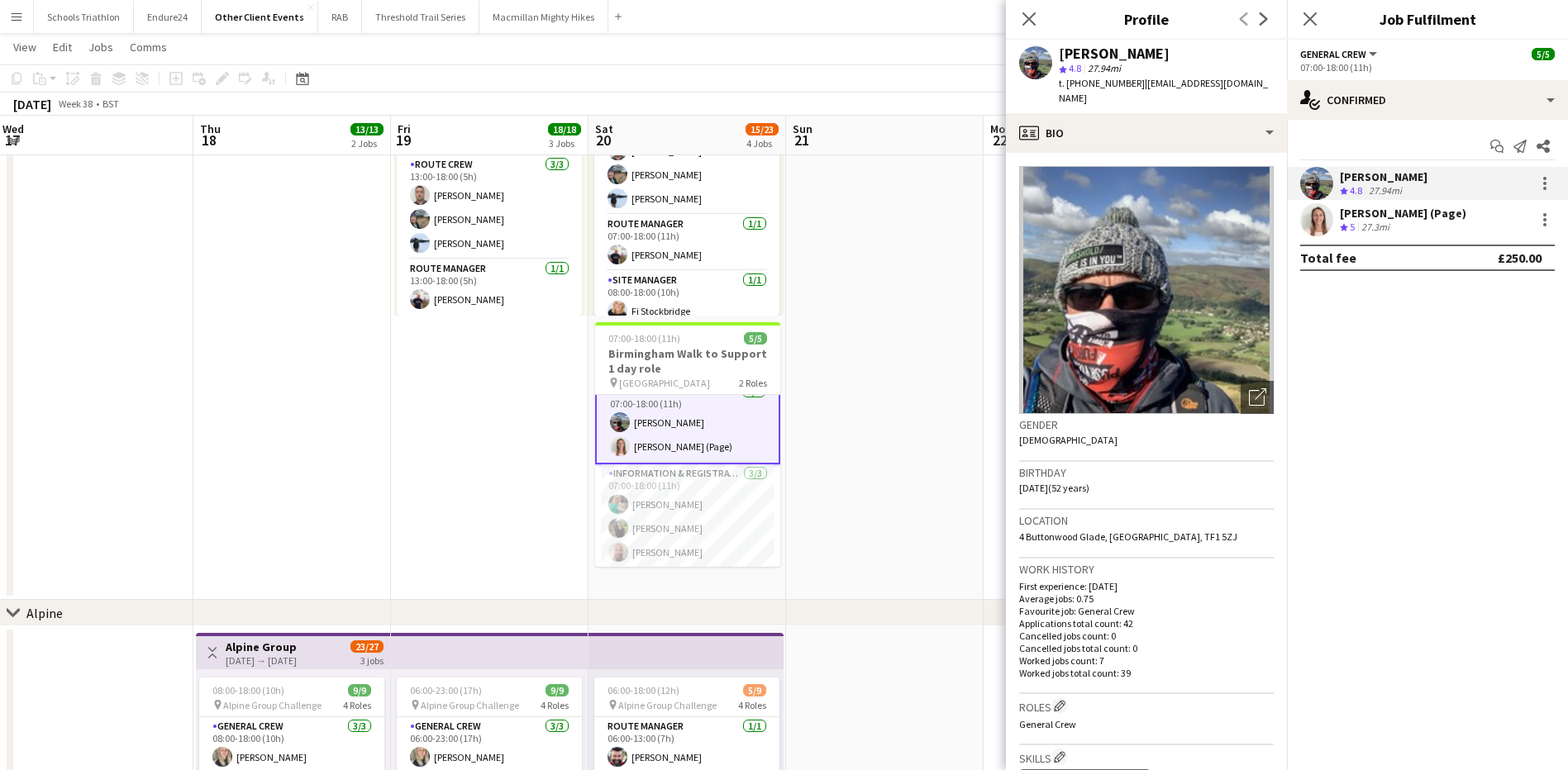
drag, startPoint x: 1136, startPoint y: 81, endPoint x: 1080, endPoint y: 81, distance: 56.0
click at [1080, 81] on span "t. [PHONE_NUMBER]" at bounding box center [1101, 83] width 86 height 12
copy span "07894606630"
click at [1424, 216] on div "[PERSON_NAME] (Page) Crew rating 5 27.3mi" at bounding box center [1427, 219] width 281 height 33
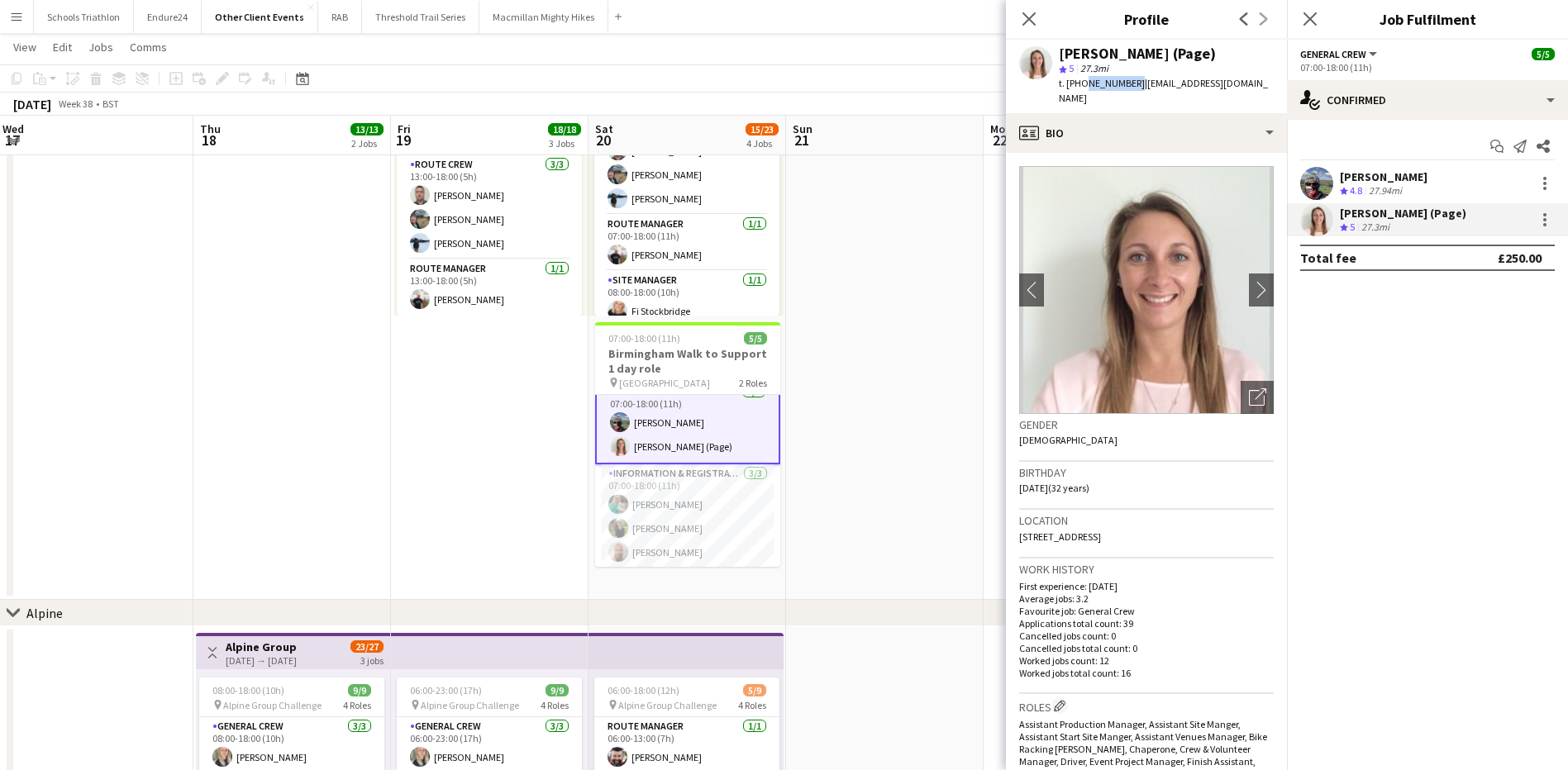
drag, startPoint x: 1129, startPoint y: 81, endPoint x: 1081, endPoint y: 81, distance: 48.0
click at [1081, 81] on span "t. [PHONE_NUMBER]" at bounding box center [1101, 83] width 86 height 12
copy span "7887551928"
click at [706, 531] on app-card-role "Information & registration crew [DATE] 07:00-18:00 (11h) [PERSON_NAME] [PERSON_…" at bounding box center [688, 516] width 185 height 104
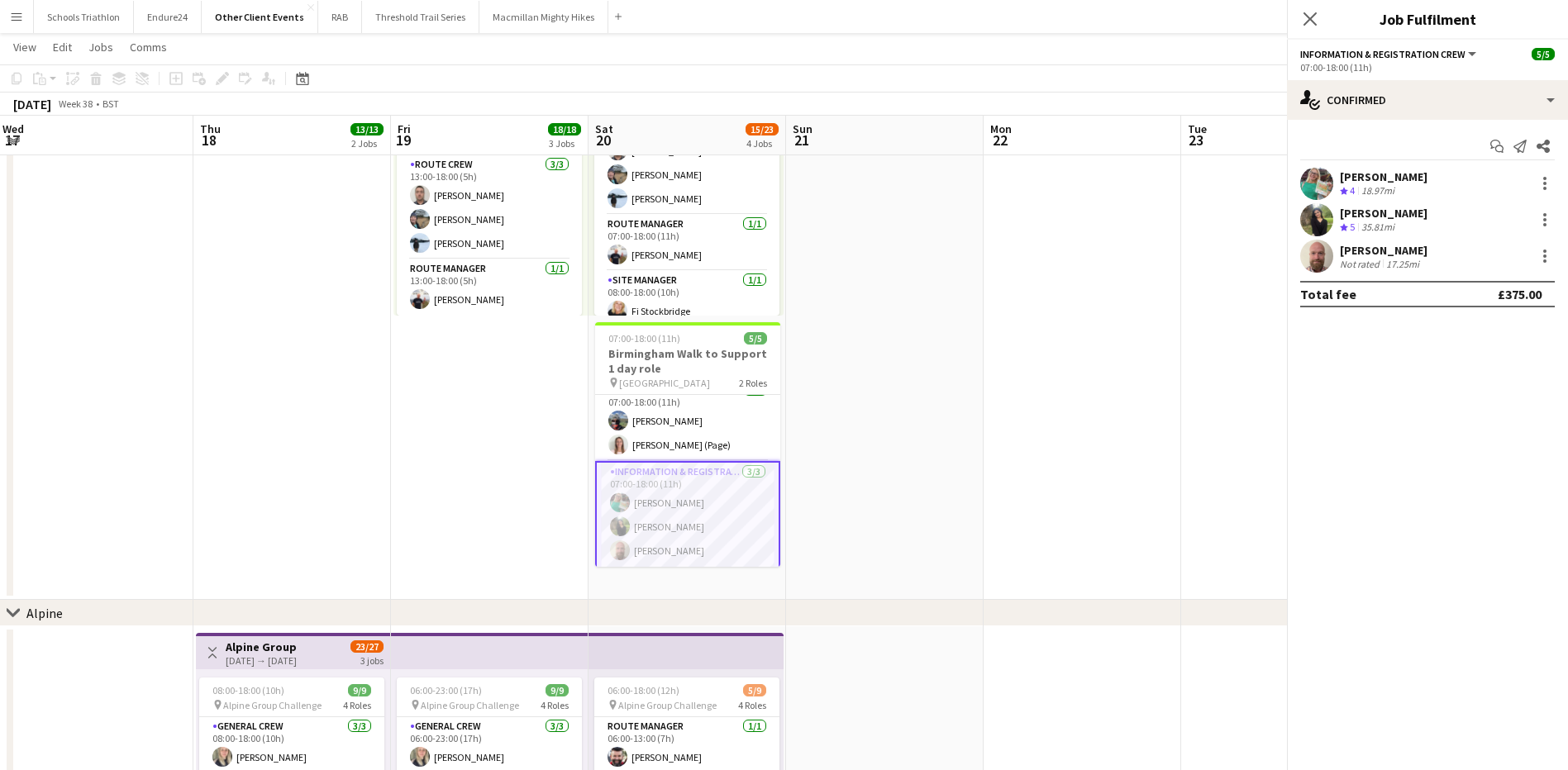
scroll to position [12, 0]
click at [689, 500] on app-card-role "Information & registration crew [DATE] 07:00-18:00 (11h) [PERSON_NAME] [PERSON_…" at bounding box center [688, 516] width 185 height 107
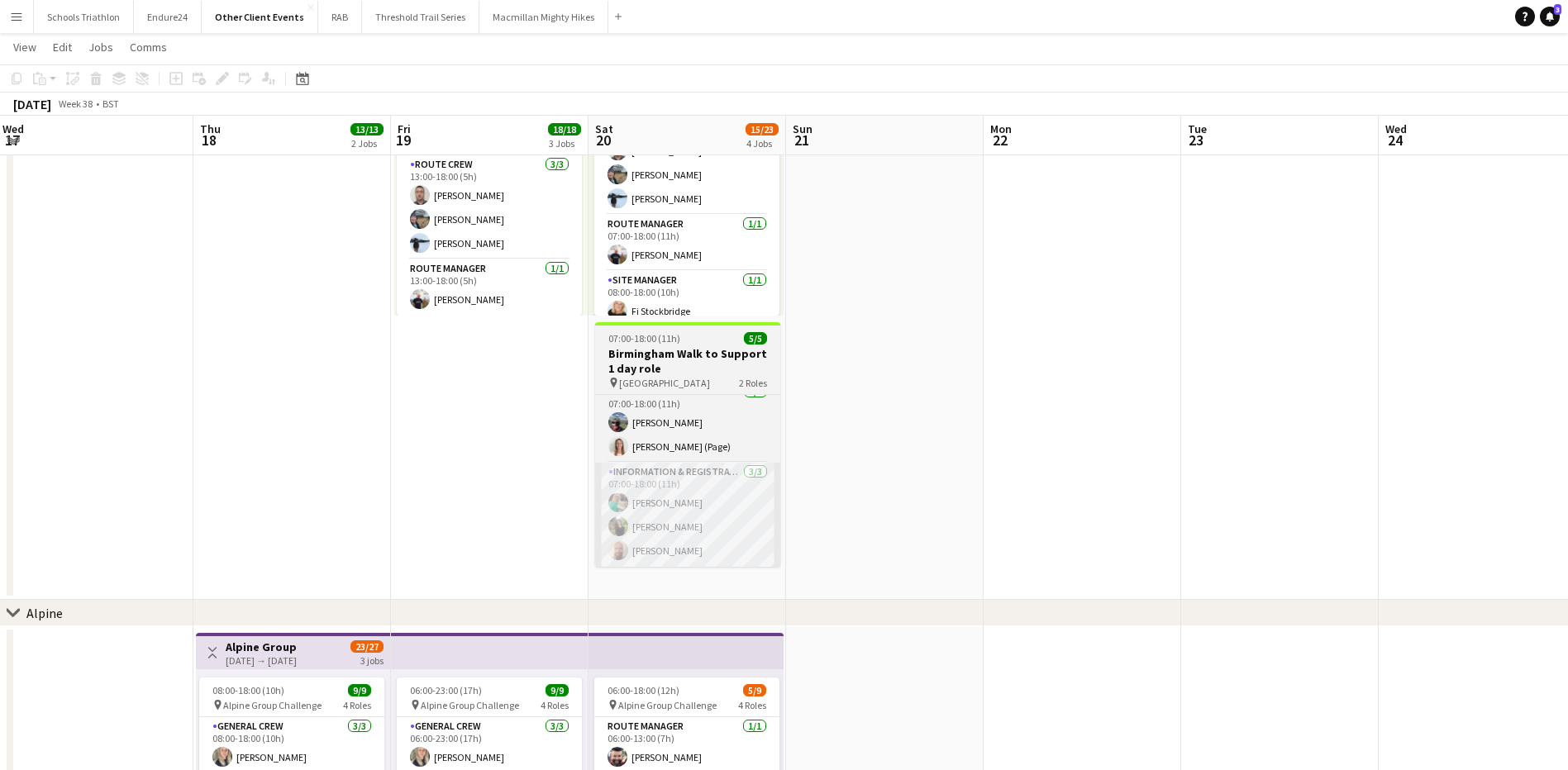
click at [718, 513] on app-card-role "Information & registration crew [DATE] 07:00-18:00 (11h) [PERSON_NAME] [PERSON_…" at bounding box center [688, 514] width 185 height 104
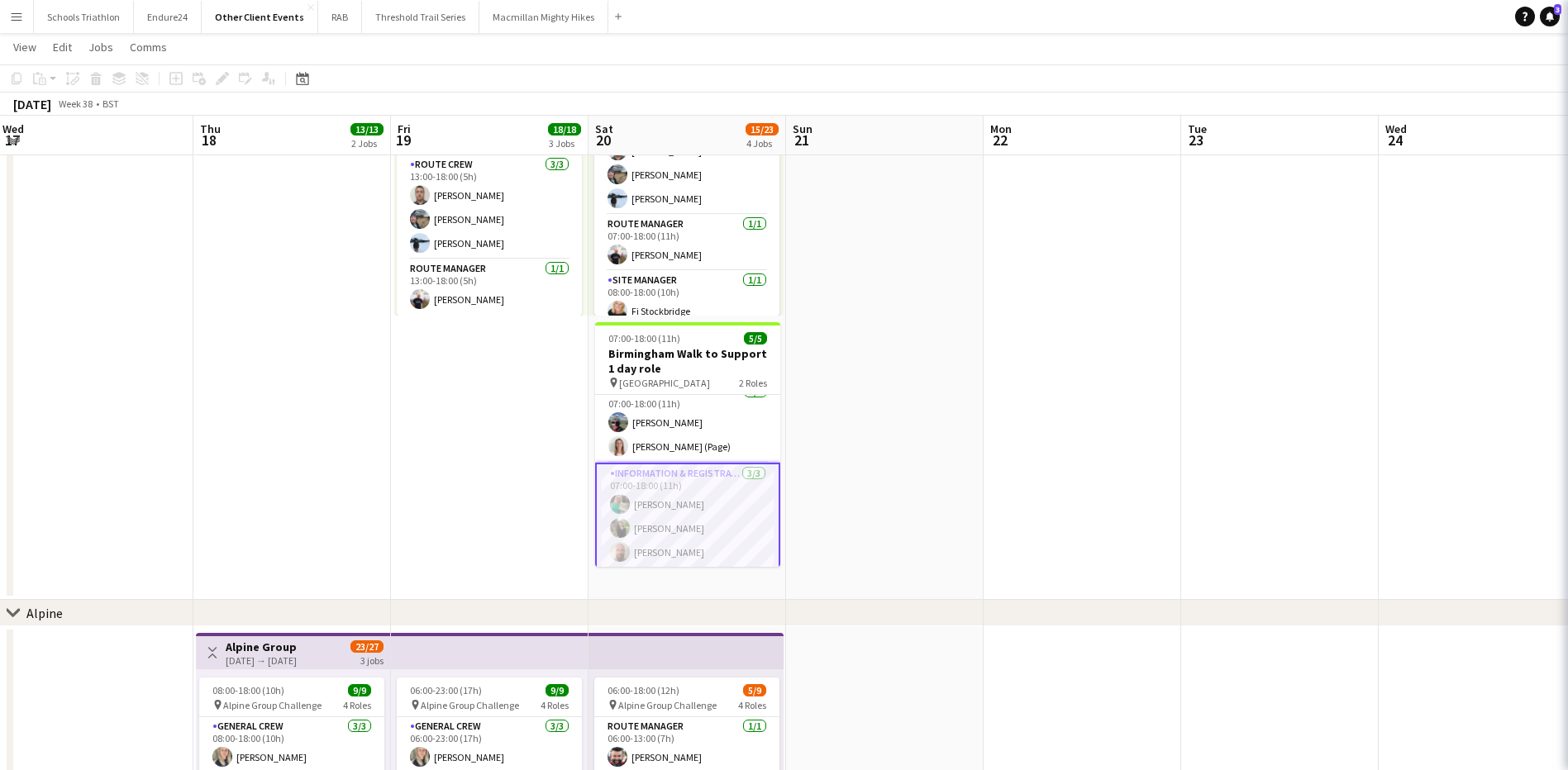
scroll to position [0, 597]
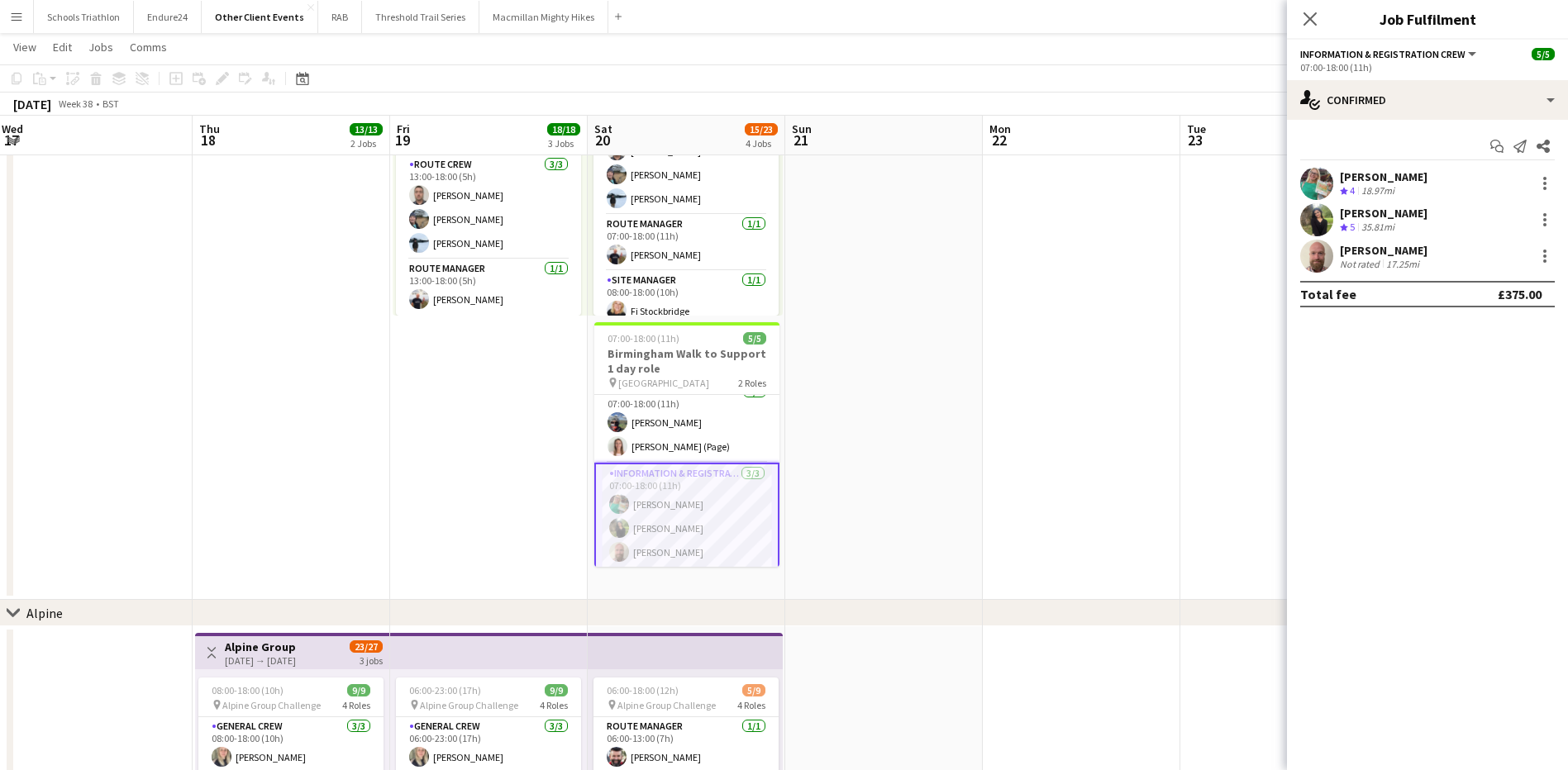
click at [1386, 186] on div "18.97mi" at bounding box center [1377, 191] width 40 height 14
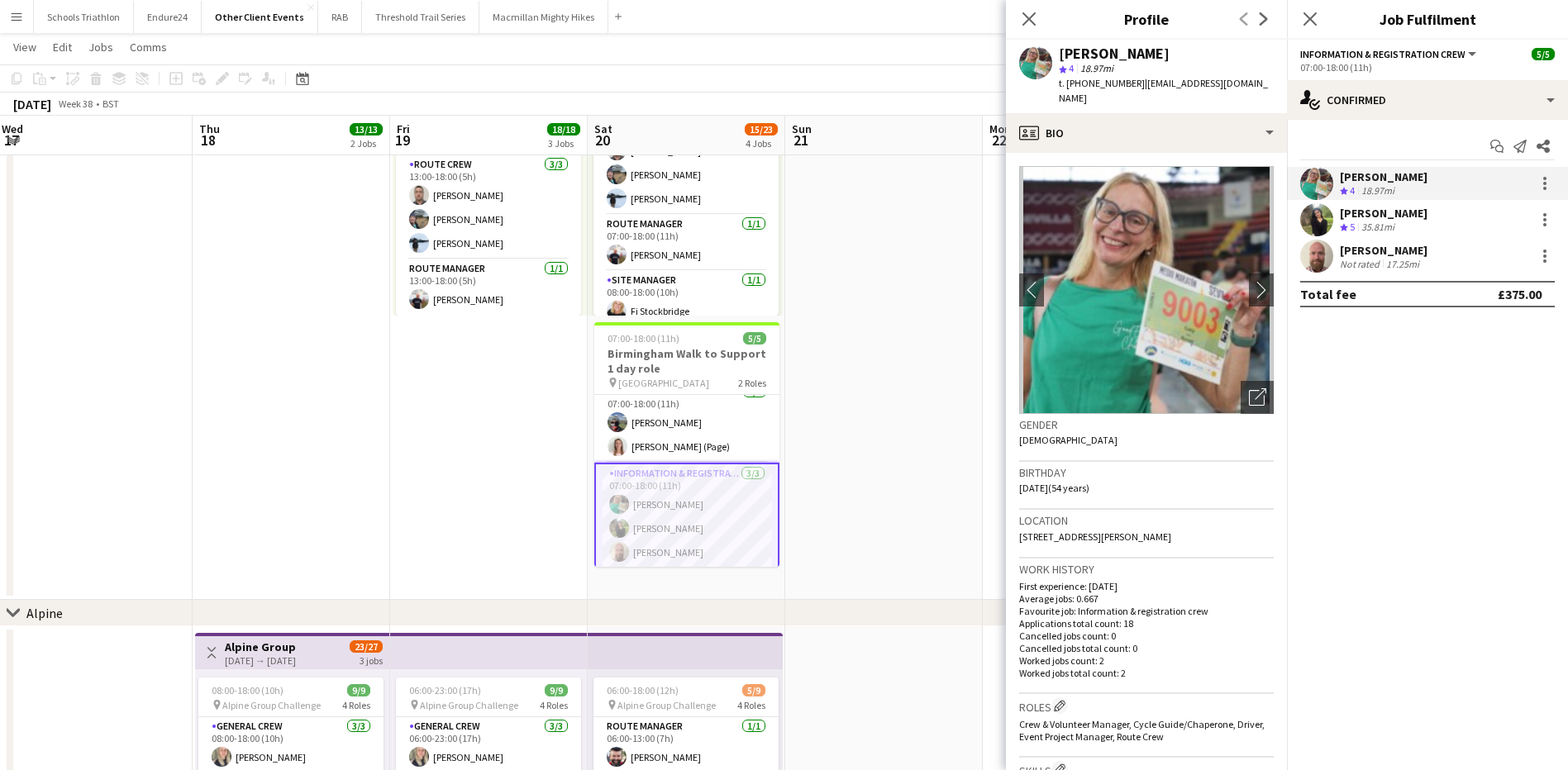
drag, startPoint x: 1132, startPoint y: 82, endPoint x: 1083, endPoint y: 81, distance: 49.0
click at [1083, 81] on div "t. [PHONE_NUMBER] | [EMAIL_ADDRESS][DOMAIN_NAME]" at bounding box center [1165, 91] width 214 height 30
copy span "7747486647"
click at [1412, 256] on div "[PERSON_NAME]" at bounding box center [1383, 250] width 87 height 15
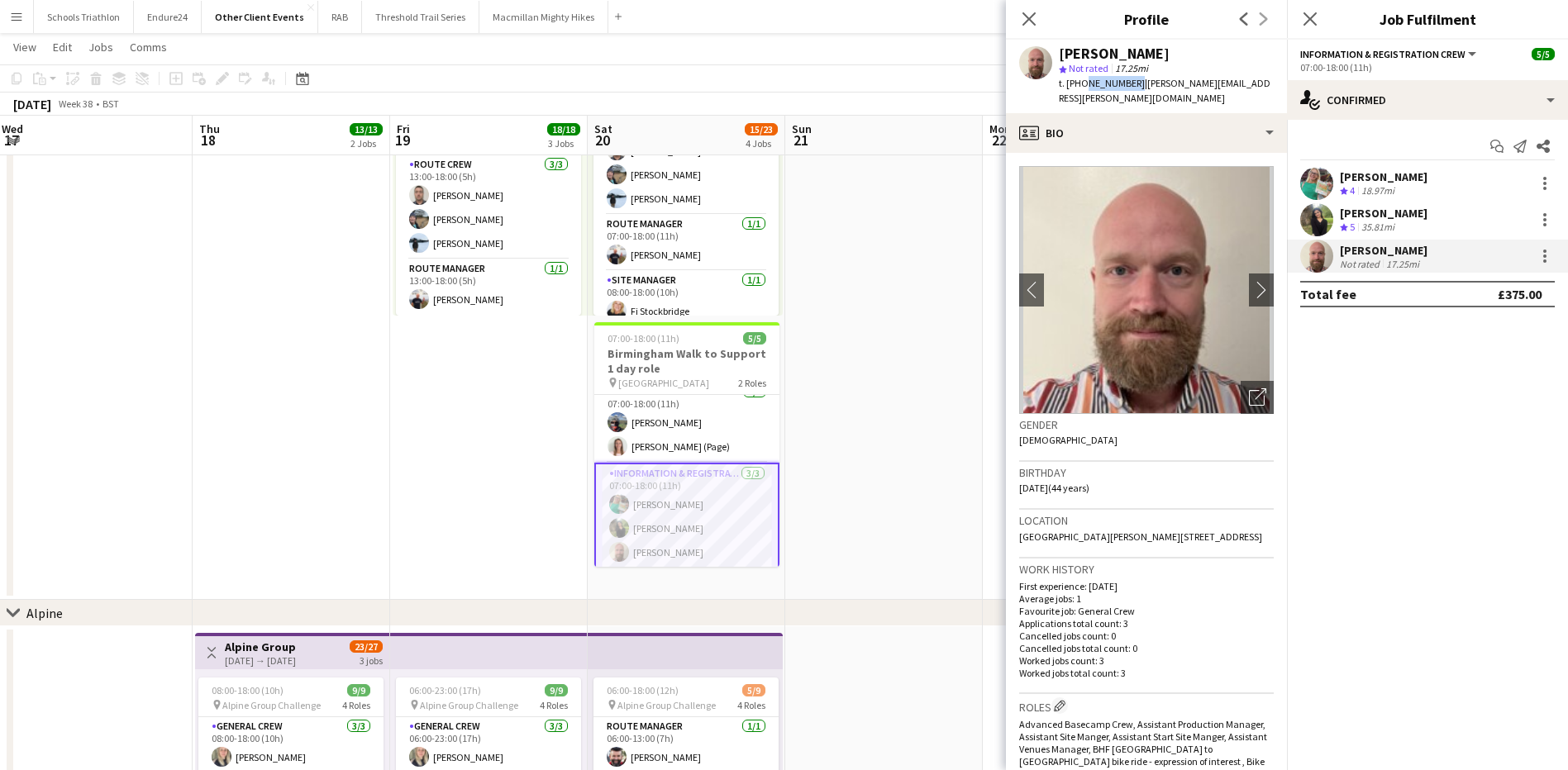
drag, startPoint x: 1132, startPoint y: 81, endPoint x: 1080, endPoint y: 83, distance: 52.0
click at [1080, 83] on span "t. [PHONE_NUMBER]" at bounding box center [1101, 83] width 86 height 12
copy span "7866714624"
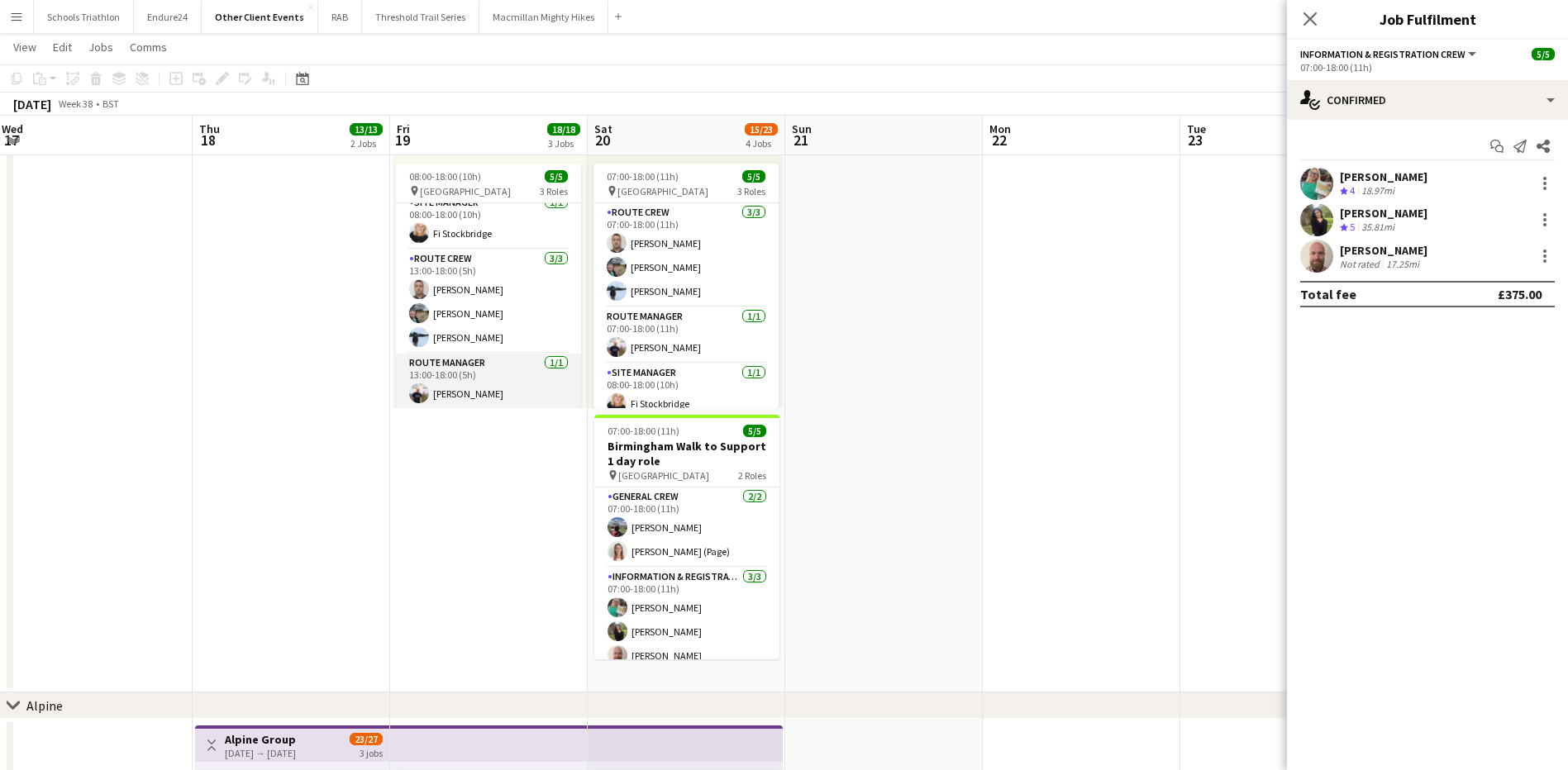
scroll to position [11, 0]
click at [483, 387] on app-card-role "Route Manager [DATE] 13:00-18:00 (5h) [PERSON_NAME]" at bounding box center [488, 380] width 185 height 56
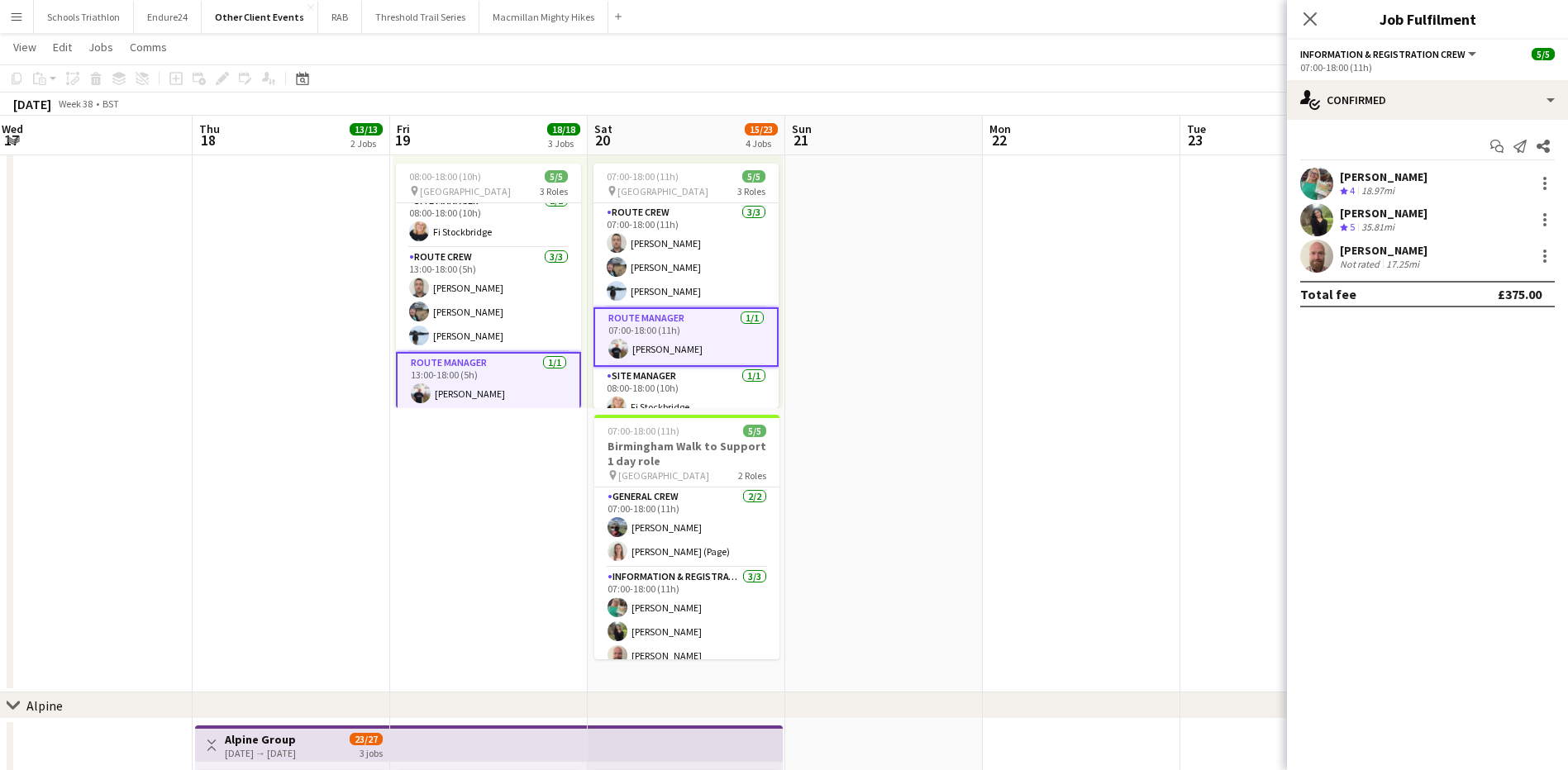
click at [499, 387] on app-card-role "Route Manager [DATE] 13:00-18:00 (5h) [PERSON_NAME]" at bounding box center [488, 381] width 185 height 59
click at [672, 351] on app-card-role "Route Manager [DATE] 07:00-18:00 (11h) [PERSON_NAME]" at bounding box center [686, 336] width 185 height 56
click at [1312, 18] on icon "Close pop-in" at bounding box center [1309, 18] width 16 height 16
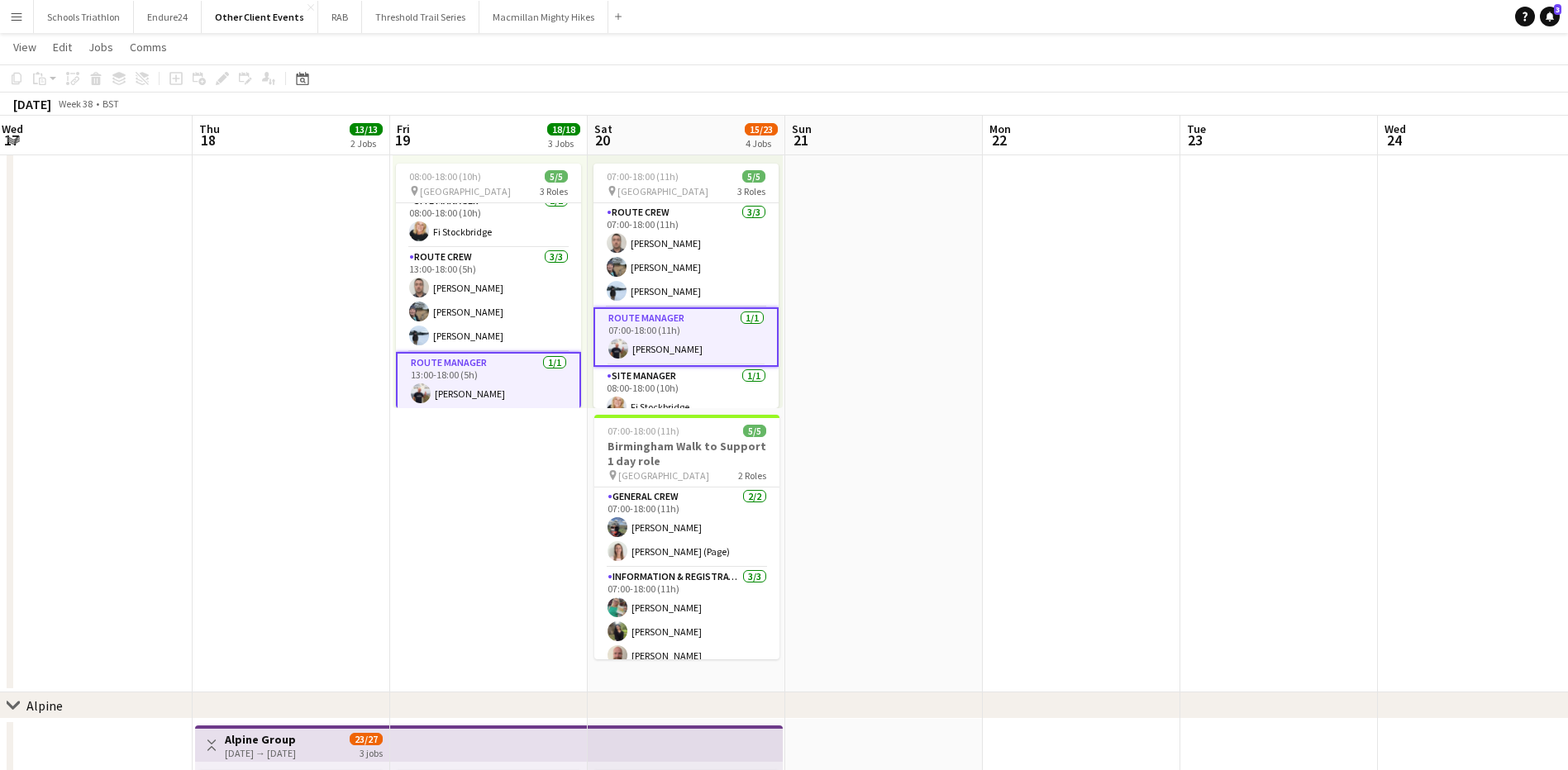
click at [698, 331] on app-card-role "Route Manager [DATE] 07:00-18:00 (11h) [PERSON_NAME]" at bounding box center [686, 337] width 185 height 59
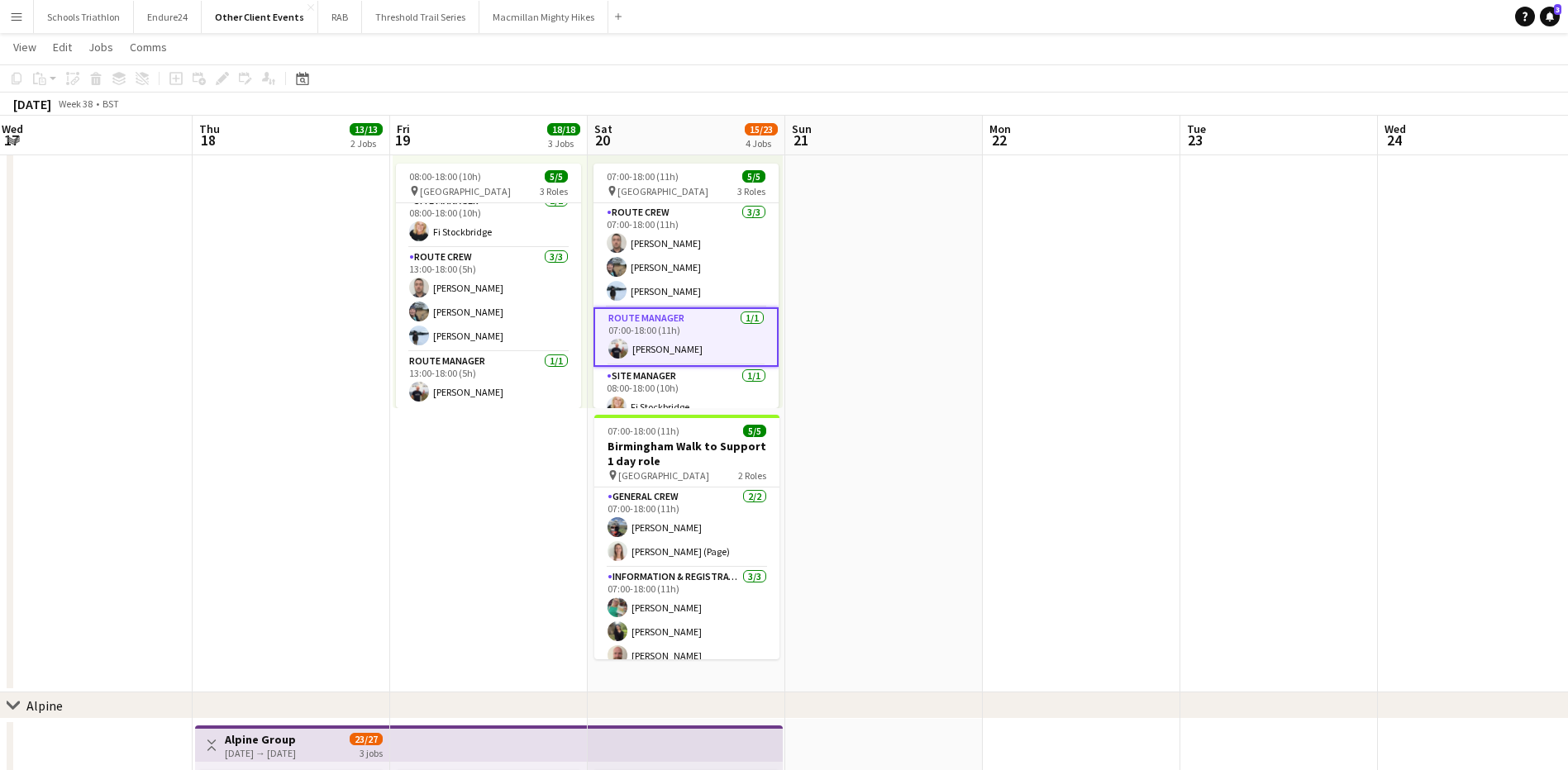
click at [673, 354] on app-card-role "Route Manager [DATE] 07:00-18:00 (11h) [PERSON_NAME]" at bounding box center [686, 337] width 185 height 59
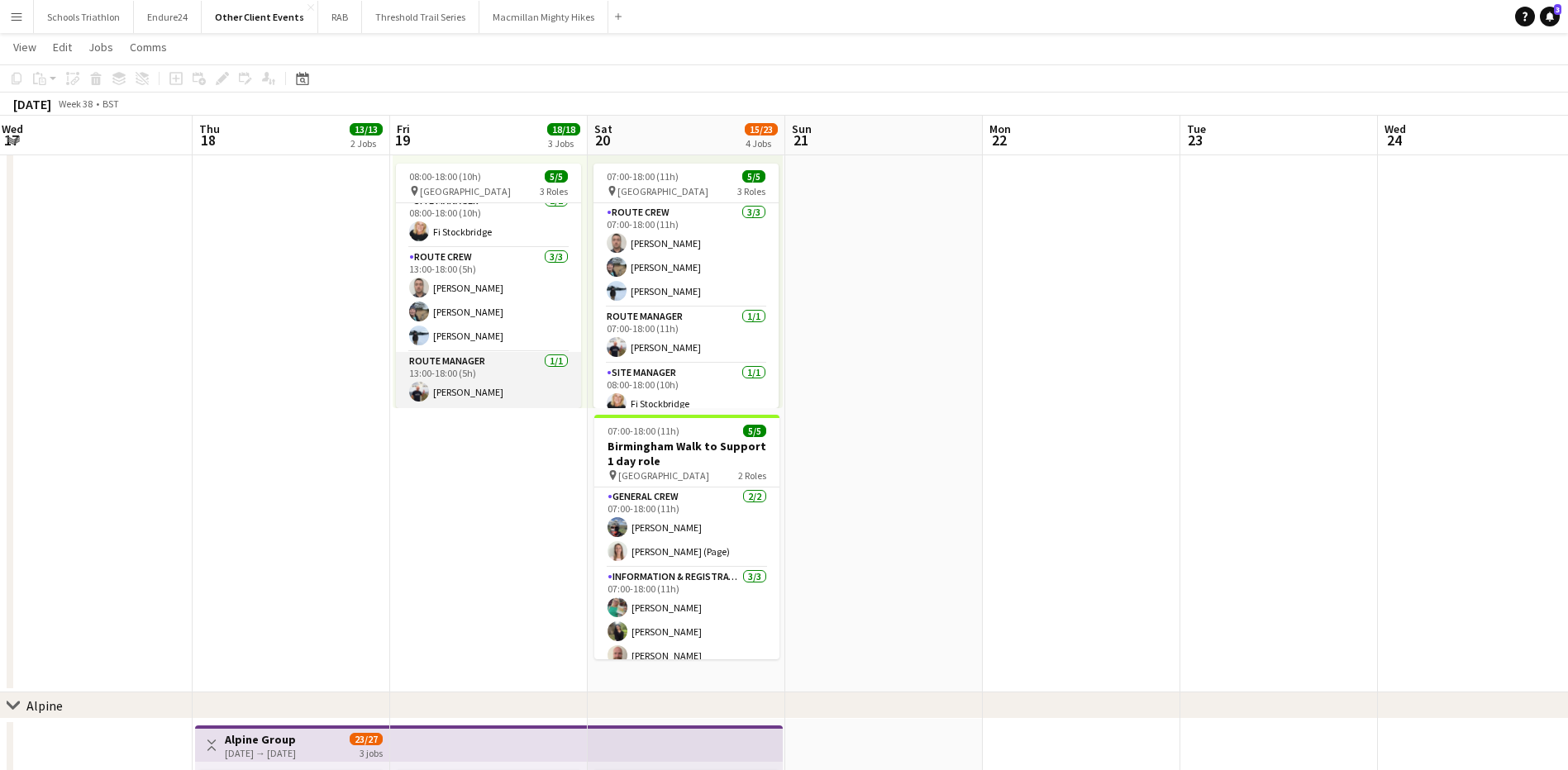
click at [469, 388] on app-card-role "Route Manager [DATE] 13:00-18:00 (5h) [PERSON_NAME]" at bounding box center [488, 380] width 185 height 56
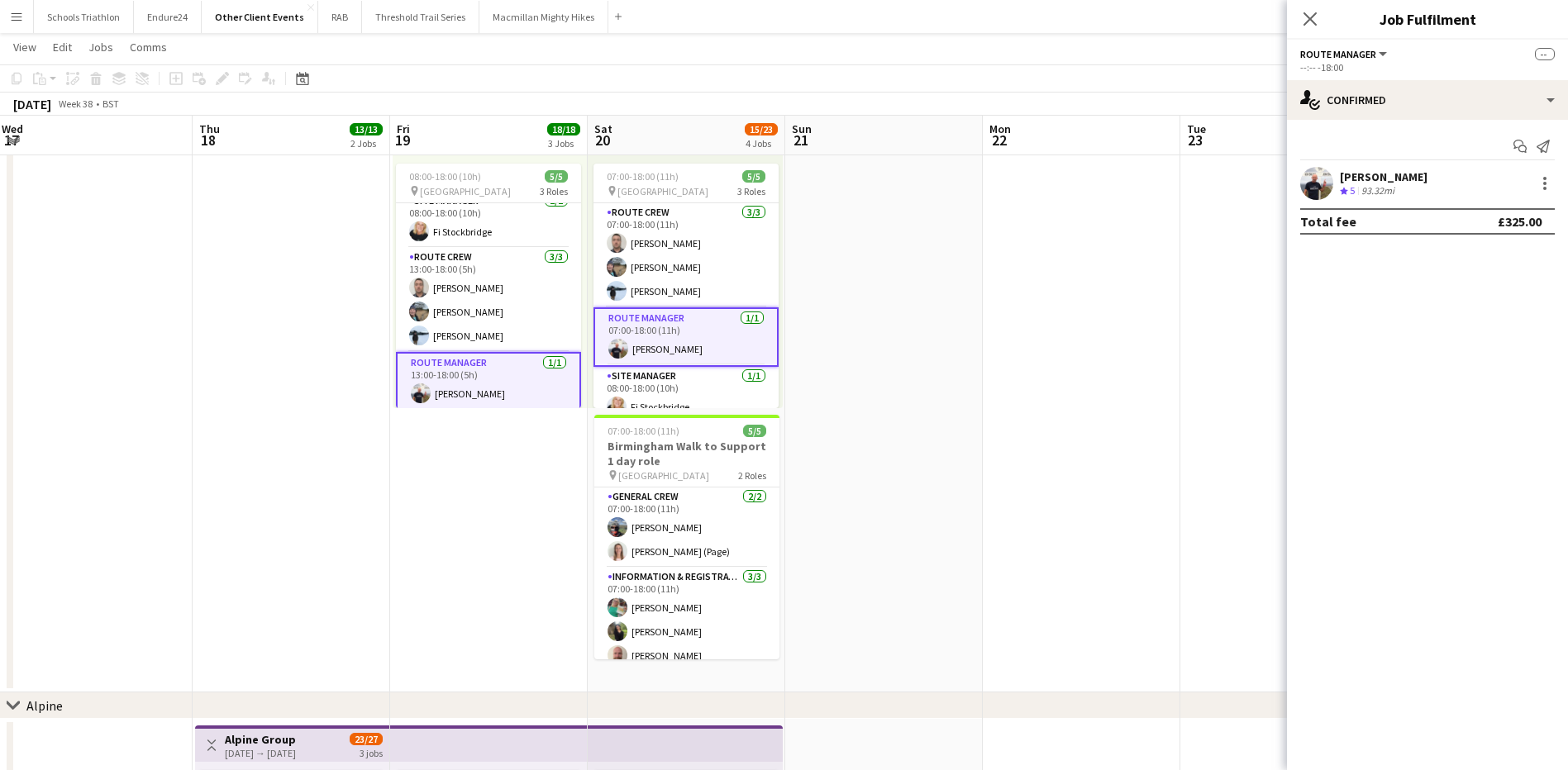
click at [1366, 178] on div "[PERSON_NAME]" at bounding box center [1383, 177] width 87 height 15
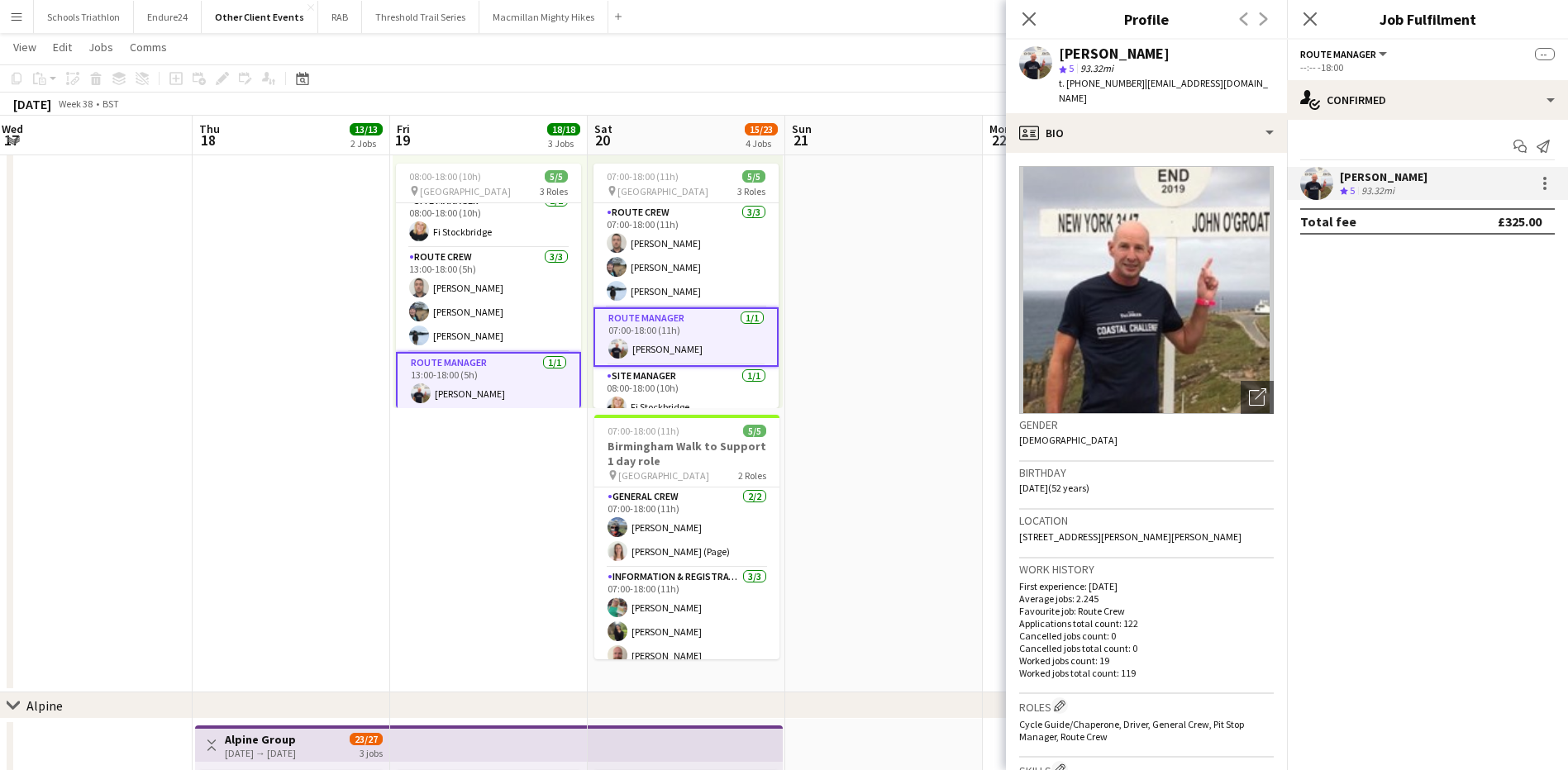
drag, startPoint x: 1263, startPoint y: 82, endPoint x: 1139, endPoint y: 92, distance: 124.4
click at [1139, 92] on div "[PERSON_NAME] star 5 93.32mi t. [PHONE_NUMBER] | [EMAIL_ADDRESS][DOMAIN_NAME]" at bounding box center [1146, 76] width 281 height 73
copy span "[EMAIL_ADDRESS][DOMAIN_NAME]"
